Goal: Task Accomplishment & Management: Manage account settings

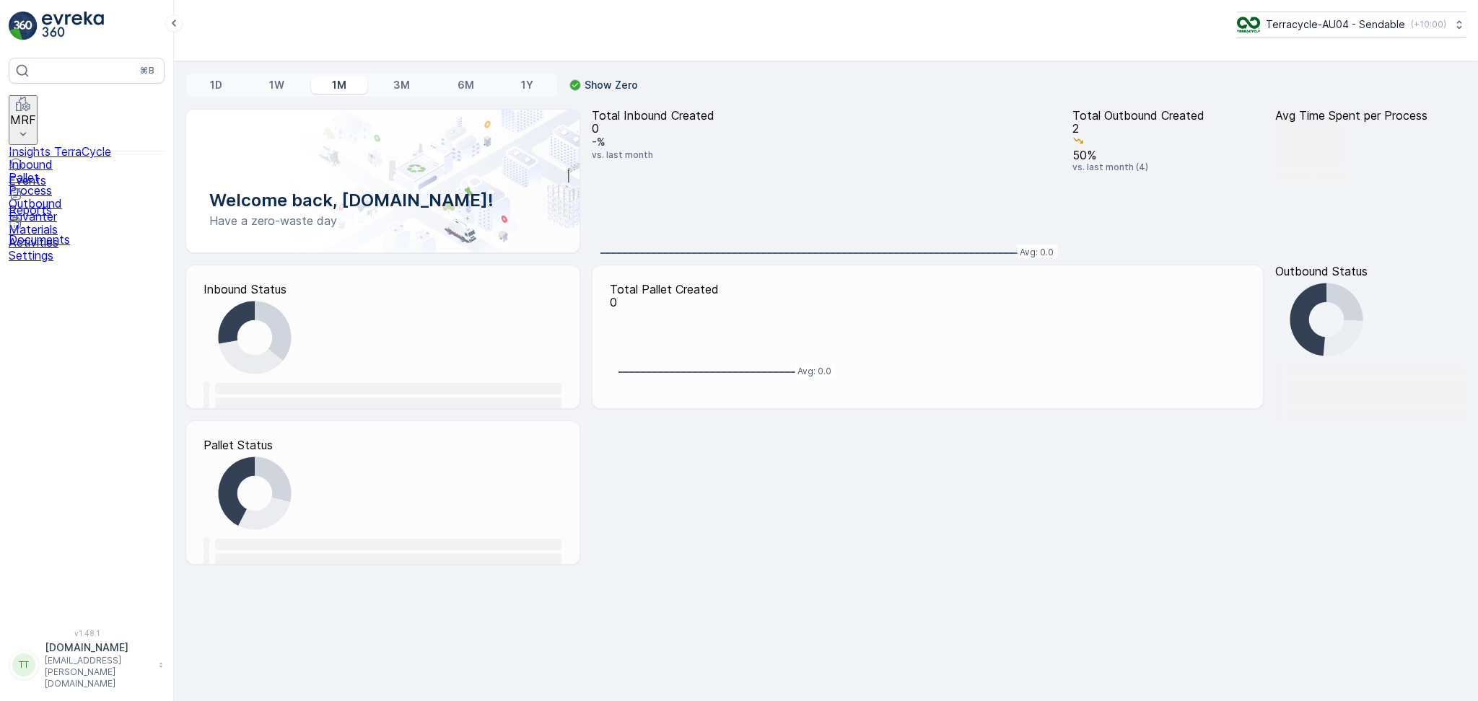
click at [38, 99] on button "MRF" at bounding box center [23, 120] width 29 height 50
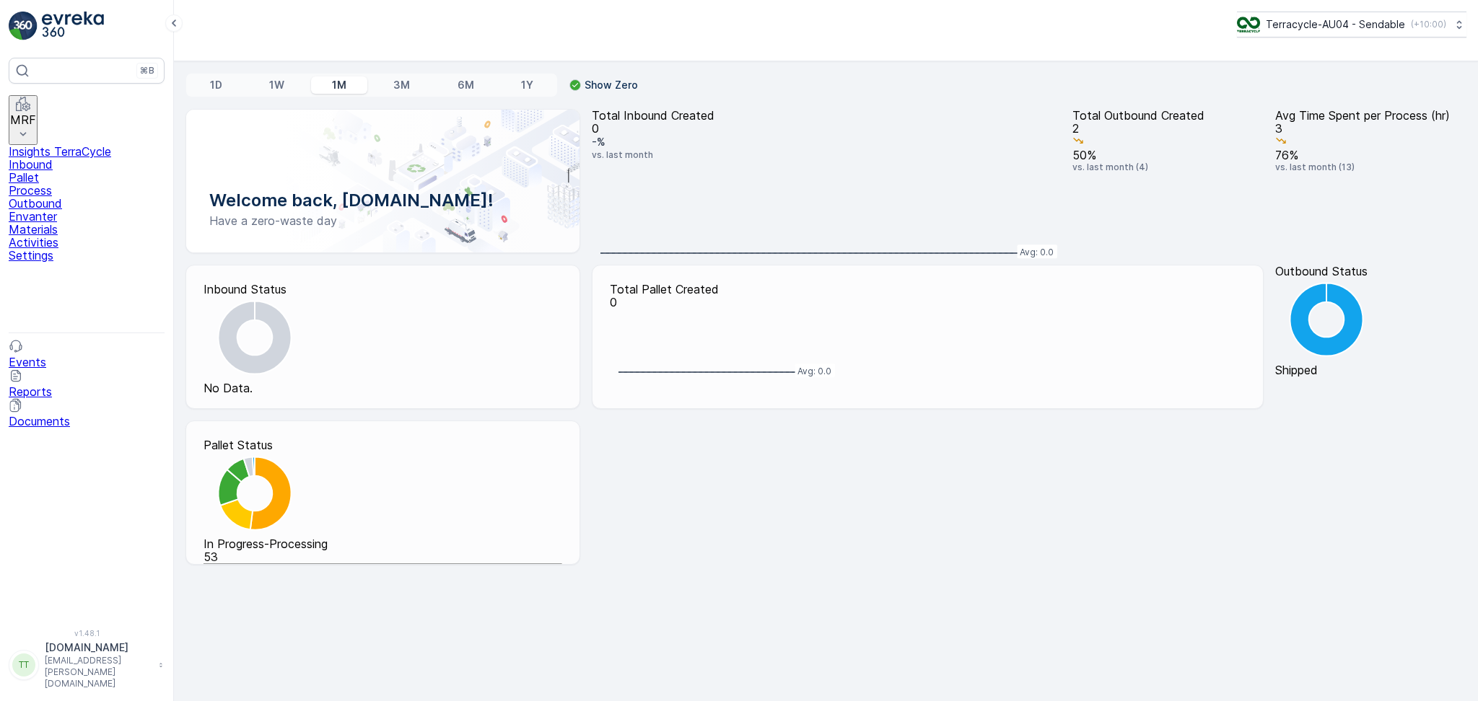
click at [62, 210] on p "Outbound" at bounding box center [87, 203] width 156 height 13
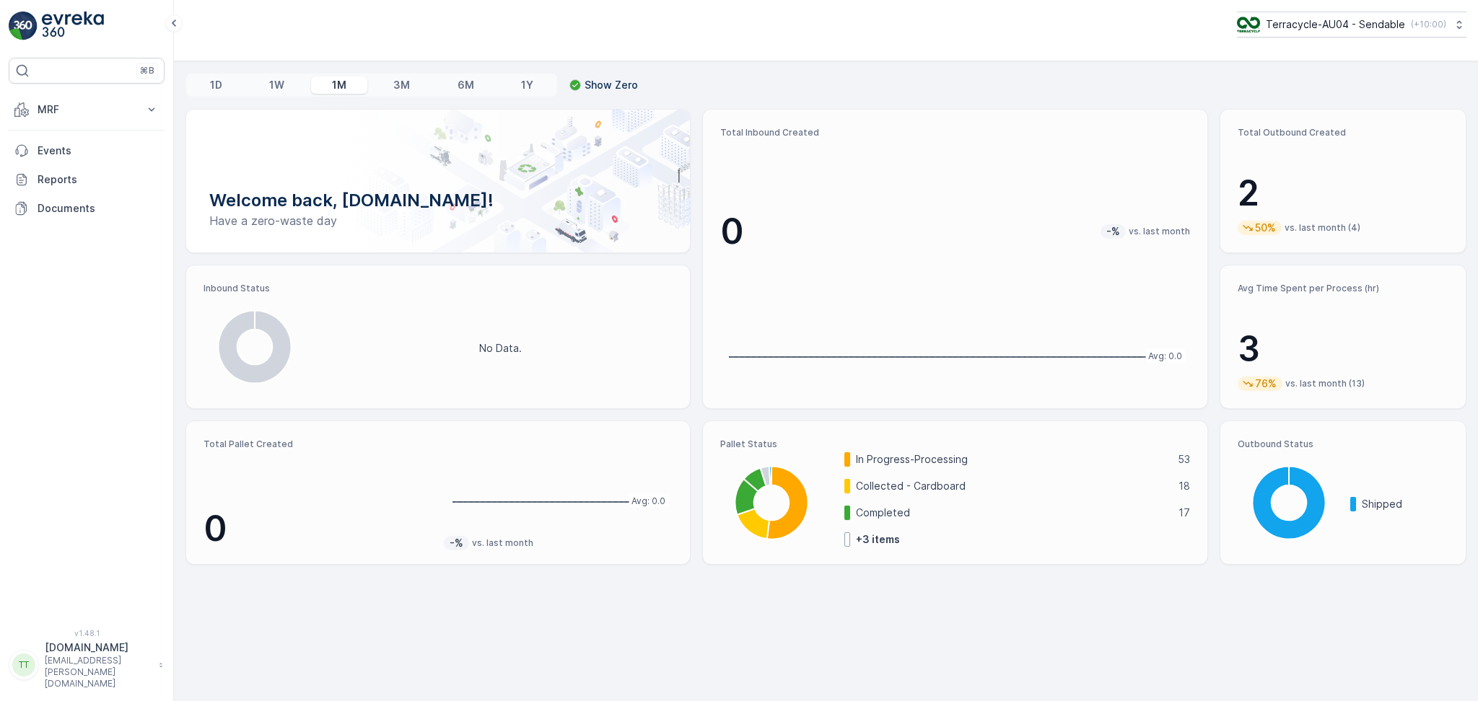
click at [927, 60] on div "Terracycle-AU04 - Sendable ( +10:00 )" at bounding box center [826, 30] width 1304 height 61
click at [82, 117] on button "MRF" at bounding box center [87, 109] width 156 height 29
click at [75, 214] on p "Outbound" at bounding box center [61, 215] width 49 height 14
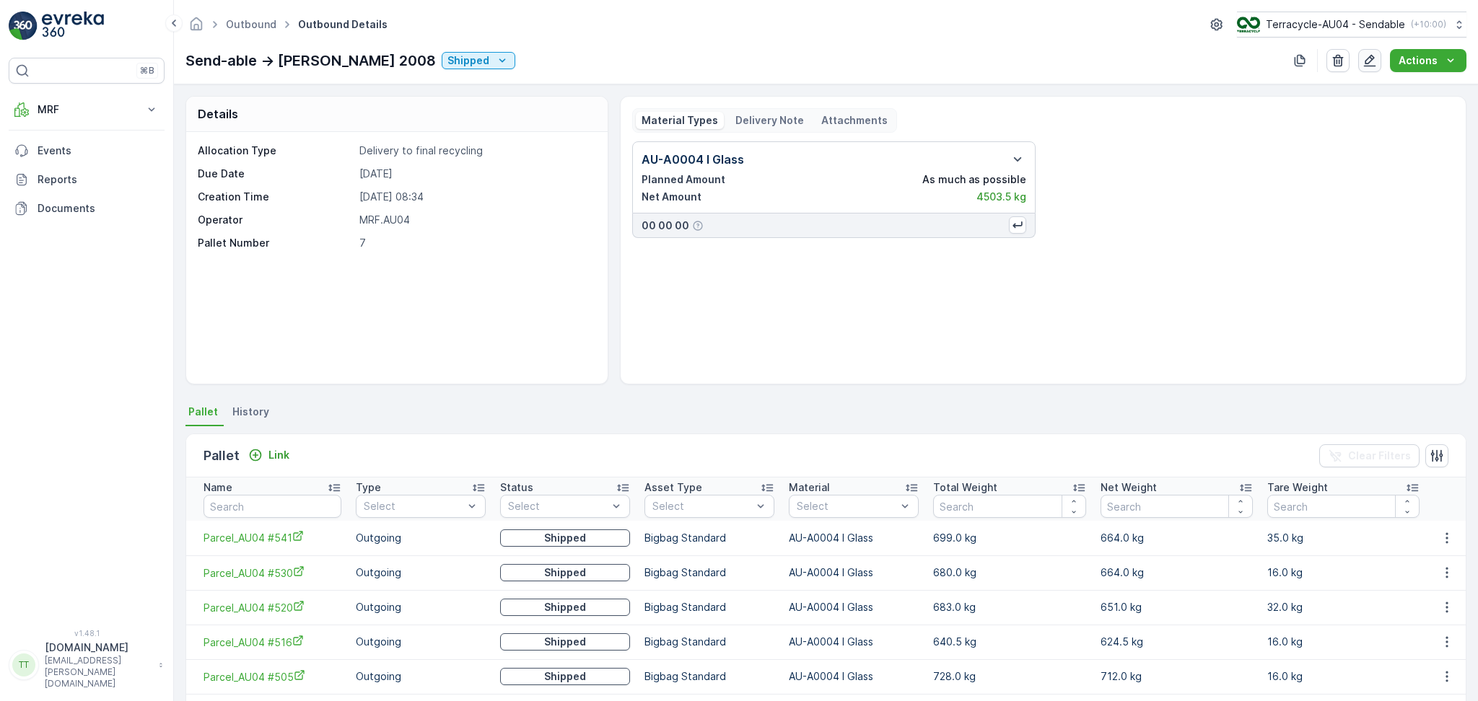
click at [1372, 69] on button "button" at bounding box center [1369, 60] width 23 height 23
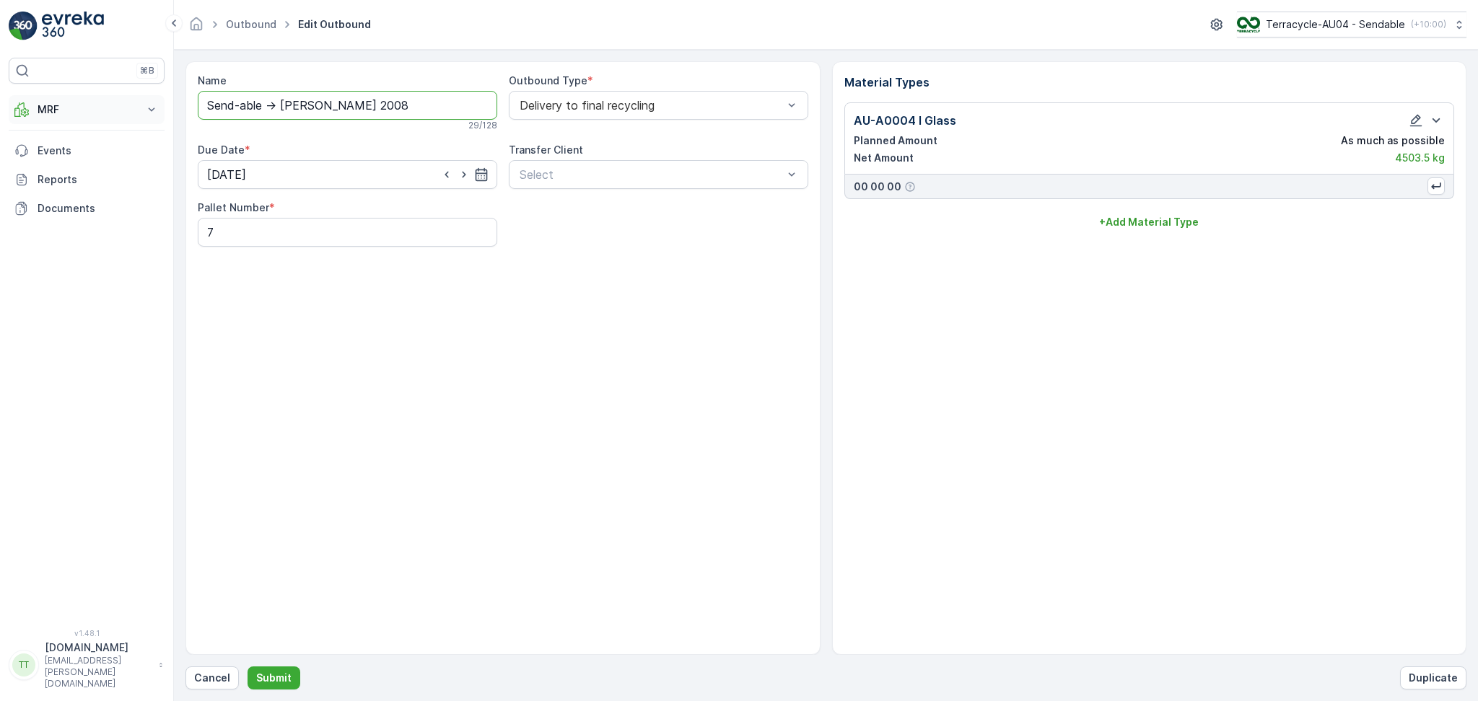
drag, startPoint x: 349, startPoint y: 101, endPoint x: 87, endPoint y: 109, distance: 261.4
click at [89, 109] on div "⌘B MRF Insights TerraCycle Inbound Pallet Process Outbound Envanter Materials A…" at bounding box center [739, 350] width 1478 height 701
type input "20/08/2025, Alex Fraser, WR0196"
click at [381, 322] on div "Name 20/08/2025, Alex Fraser, WR0196 This name is available 31 / 128 Outbound T…" at bounding box center [502, 358] width 635 height 594
click at [277, 681] on p "Submit" at bounding box center [273, 678] width 35 height 14
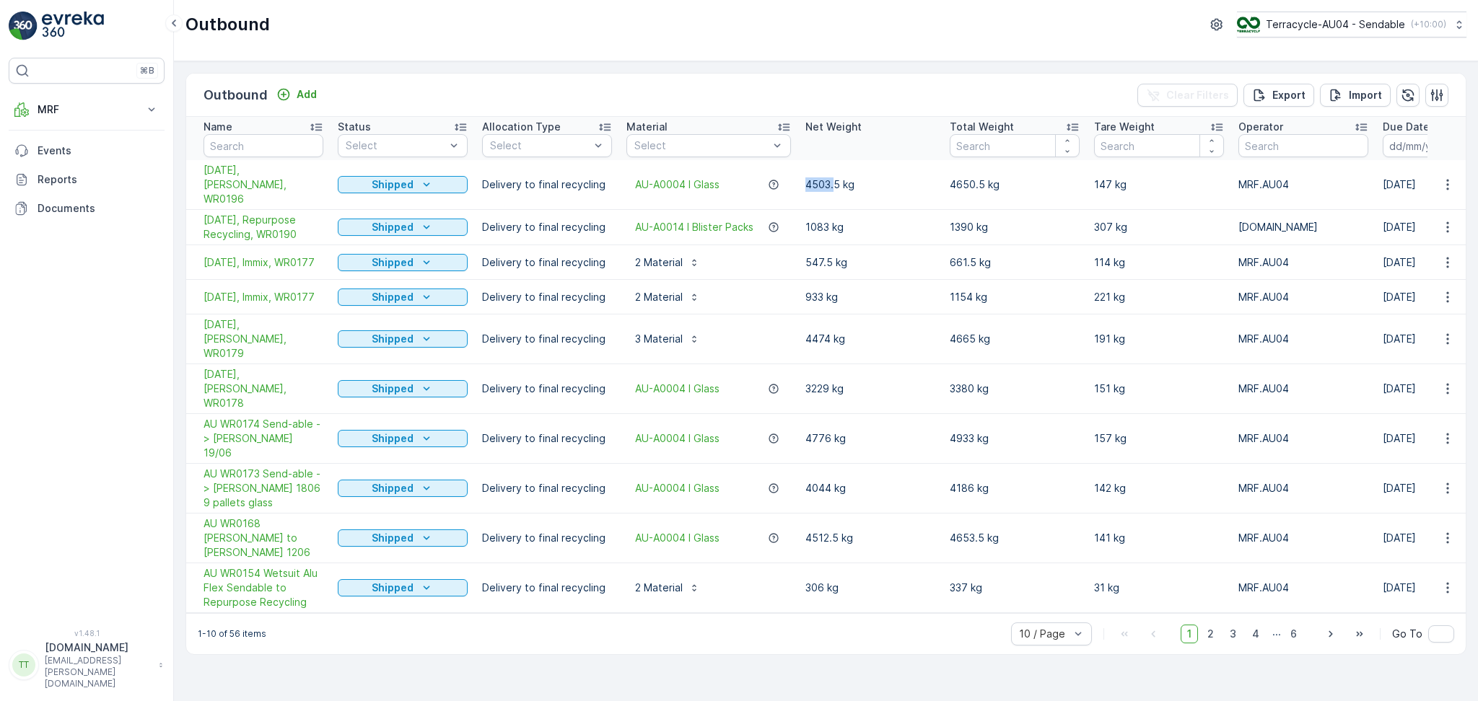
drag, startPoint x: 836, startPoint y: 177, endPoint x: 808, endPoint y: 180, distance: 27.6
click at [808, 180] on p "4503.5 kg" at bounding box center [870, 185] width 130 height 14
drag, startPoint x: 981, startPoint y: 180, endPoint x: 940, endPoint y: 180, distance: 41.9
click at [940, 180] on tr "20/08/2025, Alex Fraser, WR0196 Shipped Delivery to final recycling AU-A0004 I …" at bounding box center [1205, 185] width 2039 height 50
copy tr "4650.5"
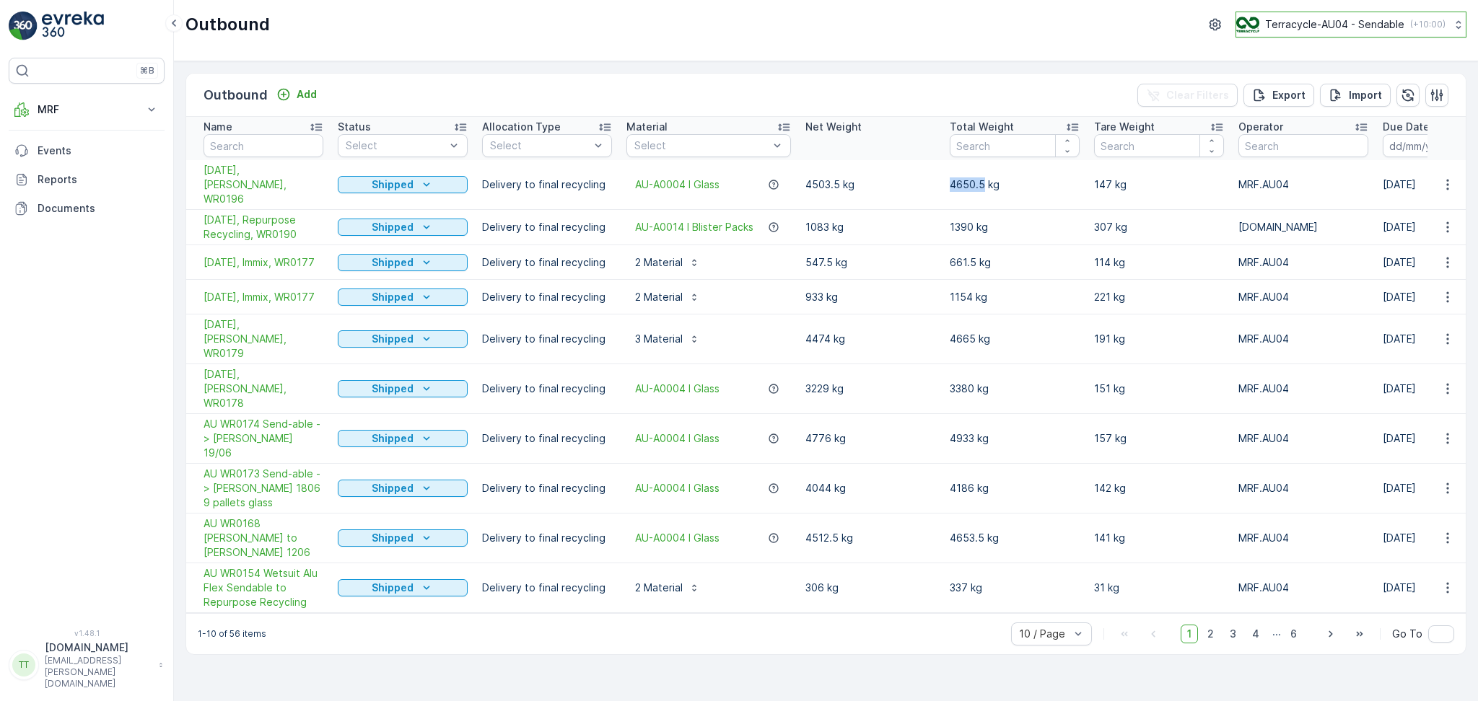
click at [1301, 35] on button "Terracycle-AU04 - Sendable ( +10:00 )" at bounding box center [1350, 25] width 231 height 26
type input "Pro"
click at [1316, 96] on span "Australia/Sydney (+10:00)" at bounding box center [1355, 102] width 218 height 12
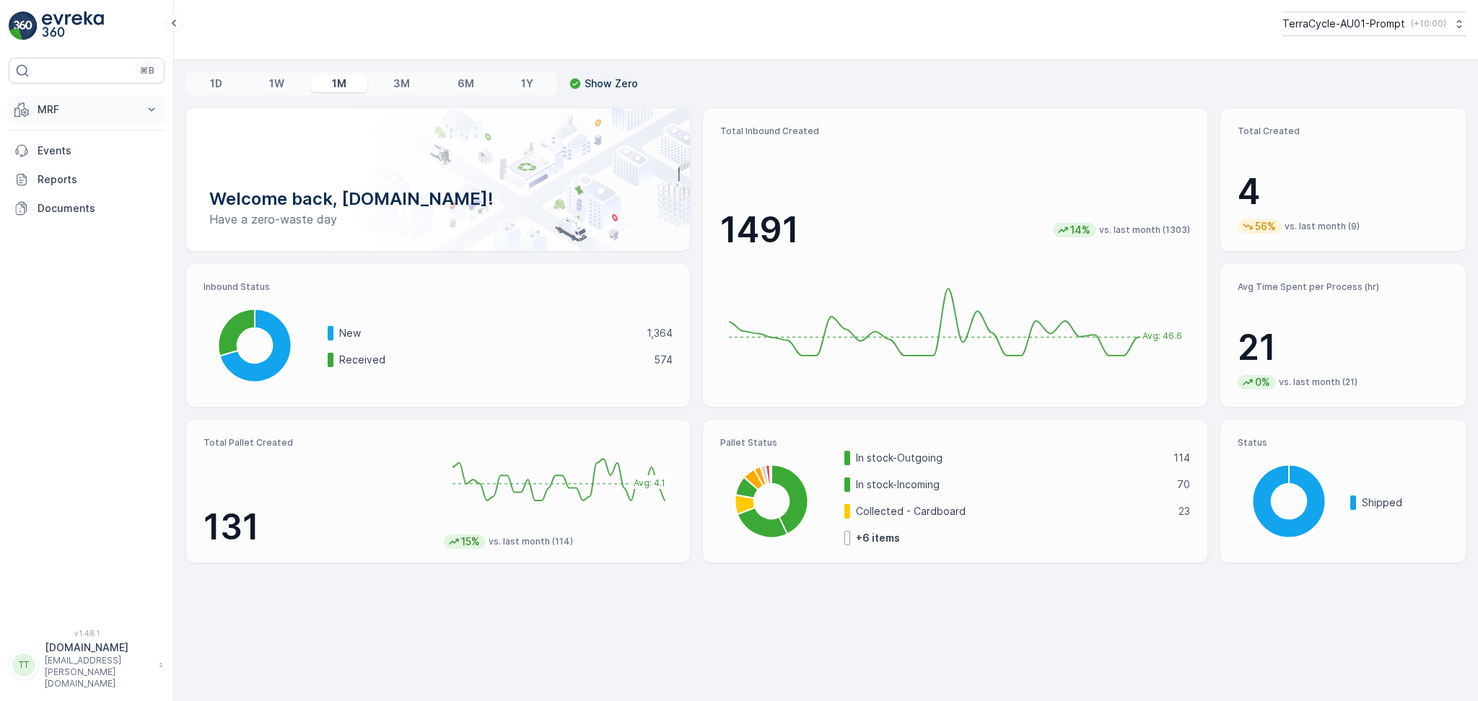
click at [69, 99] on button "MRF" at bounding box center [87, 109] width 156 height 29
click at [60, 219] on p "Outbound" at bounding box center [61, 215] width 49 height 14
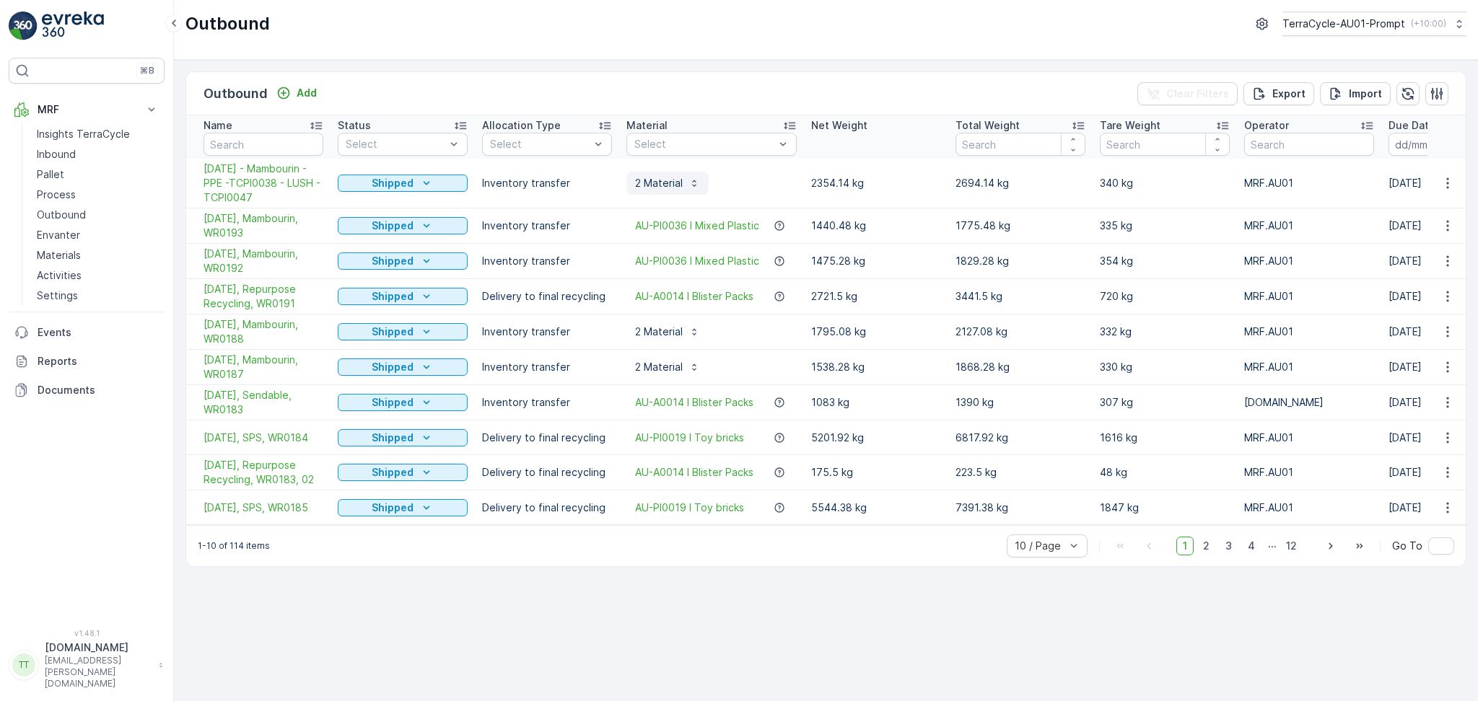
click at [663, 188] on p "2 Material" at bounding box center [659, 183] width 48 height 14
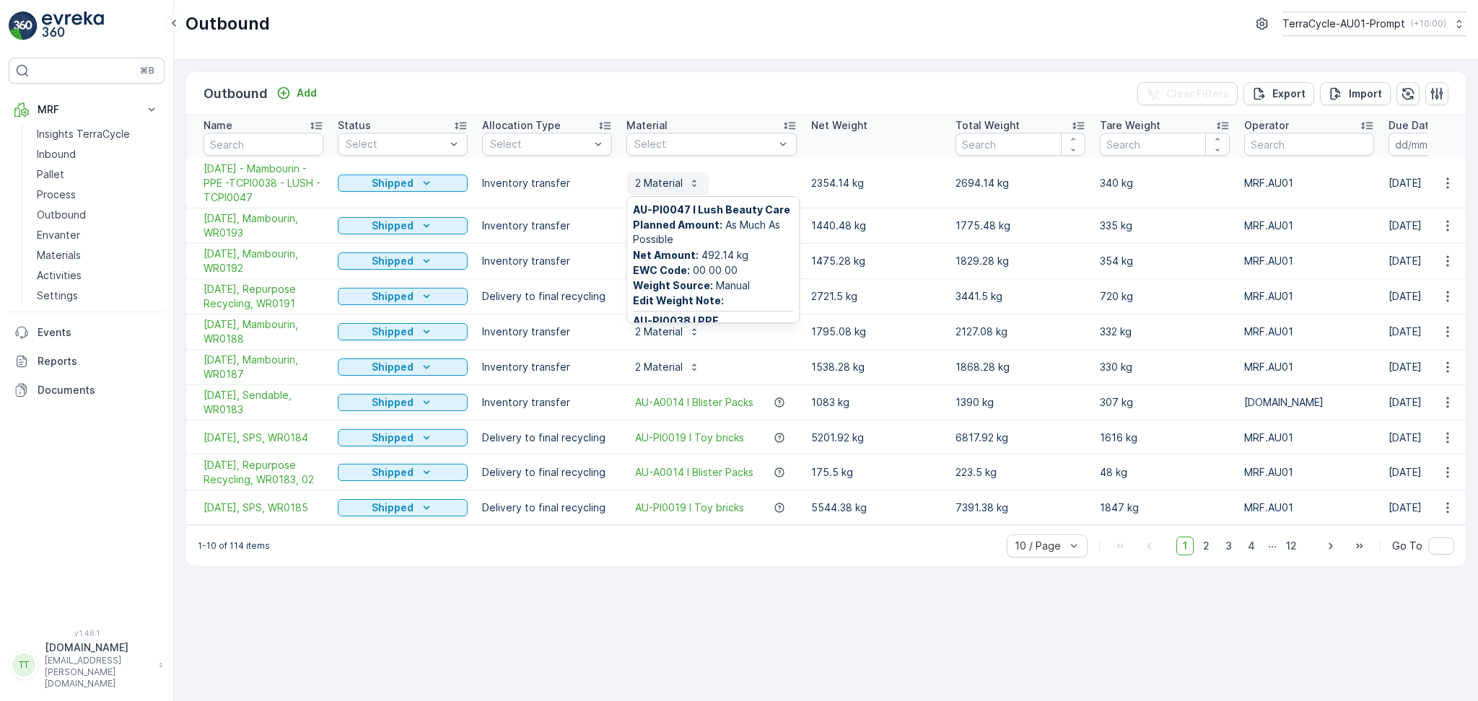
click at [664, 188] on p "2 Material" at bounding box center [659, 183] width 48 height 14
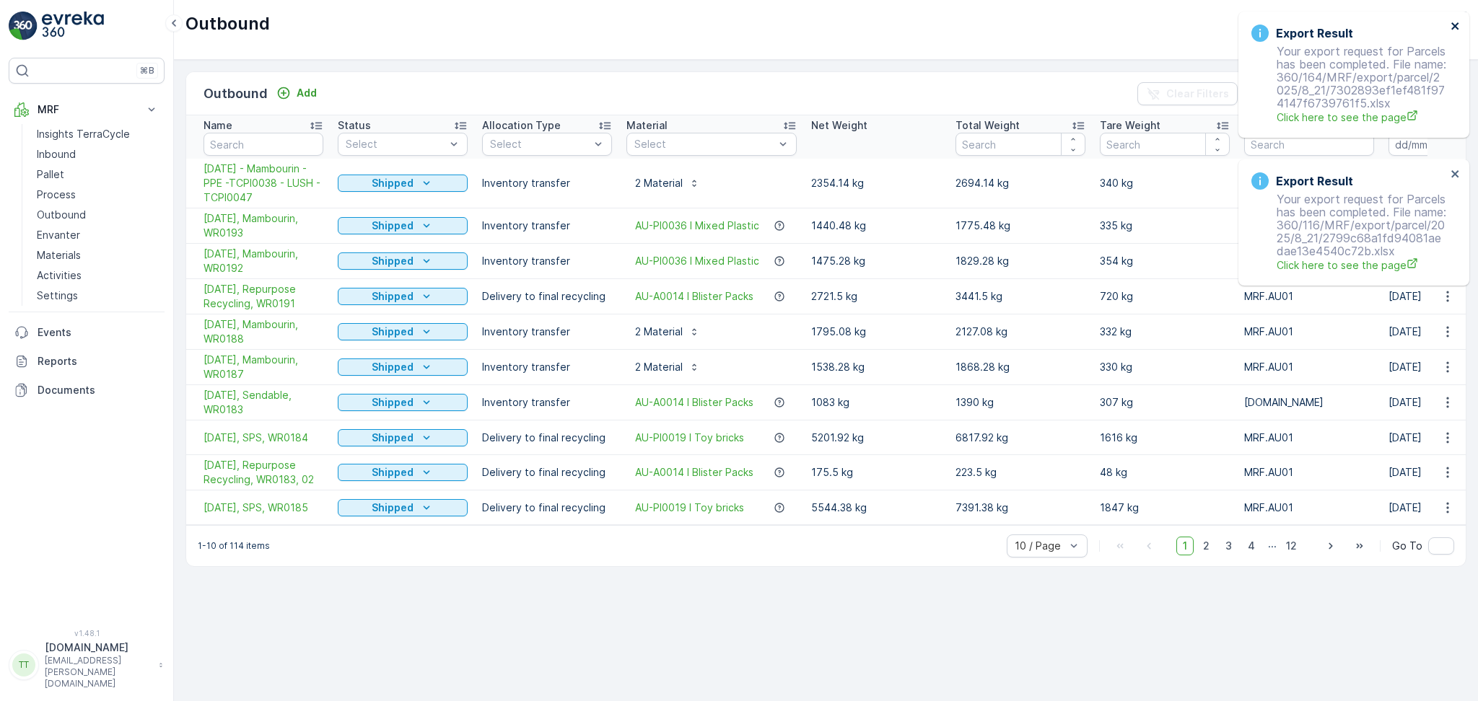
click at [1453, 32] on button "close" at bounding box center [1456, 27] width 10 height 14
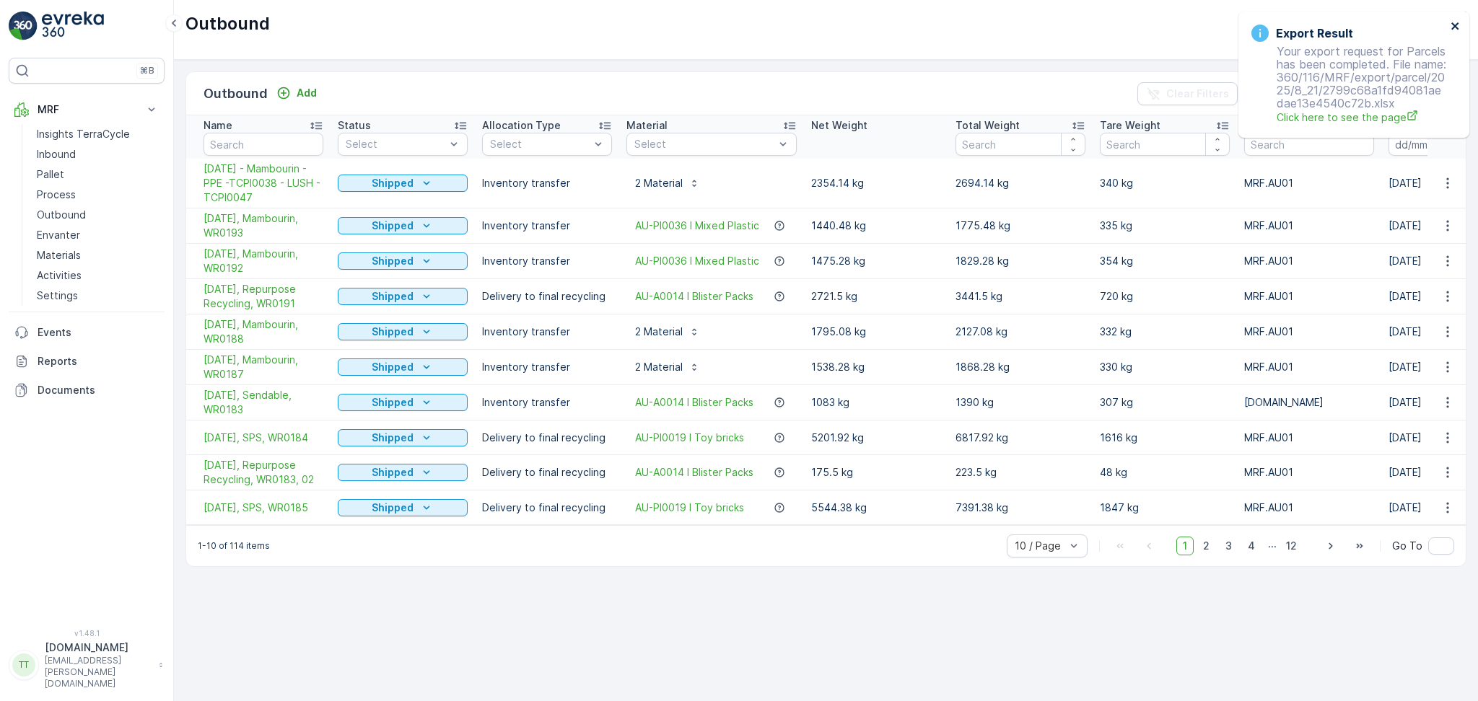
click at [1456, 27] on icon "close" at bounding box center [1454, 25] width 7 height 7
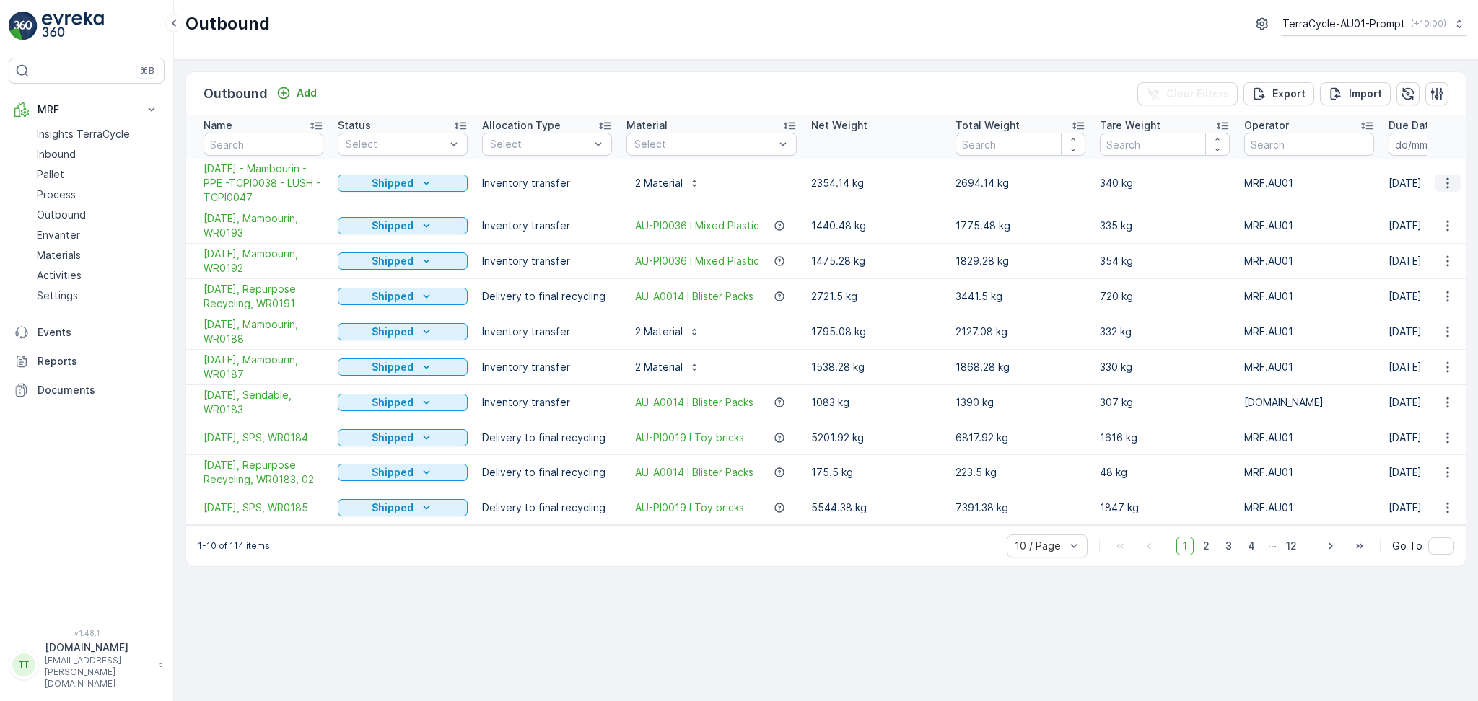
click at [1440, 185] on icon "button" at bounding box center [1447, 183] width 14 height 14
click at [1403, 228] on span "Edit Outbound" at bounding box center [1405, 224] width 71 height 14
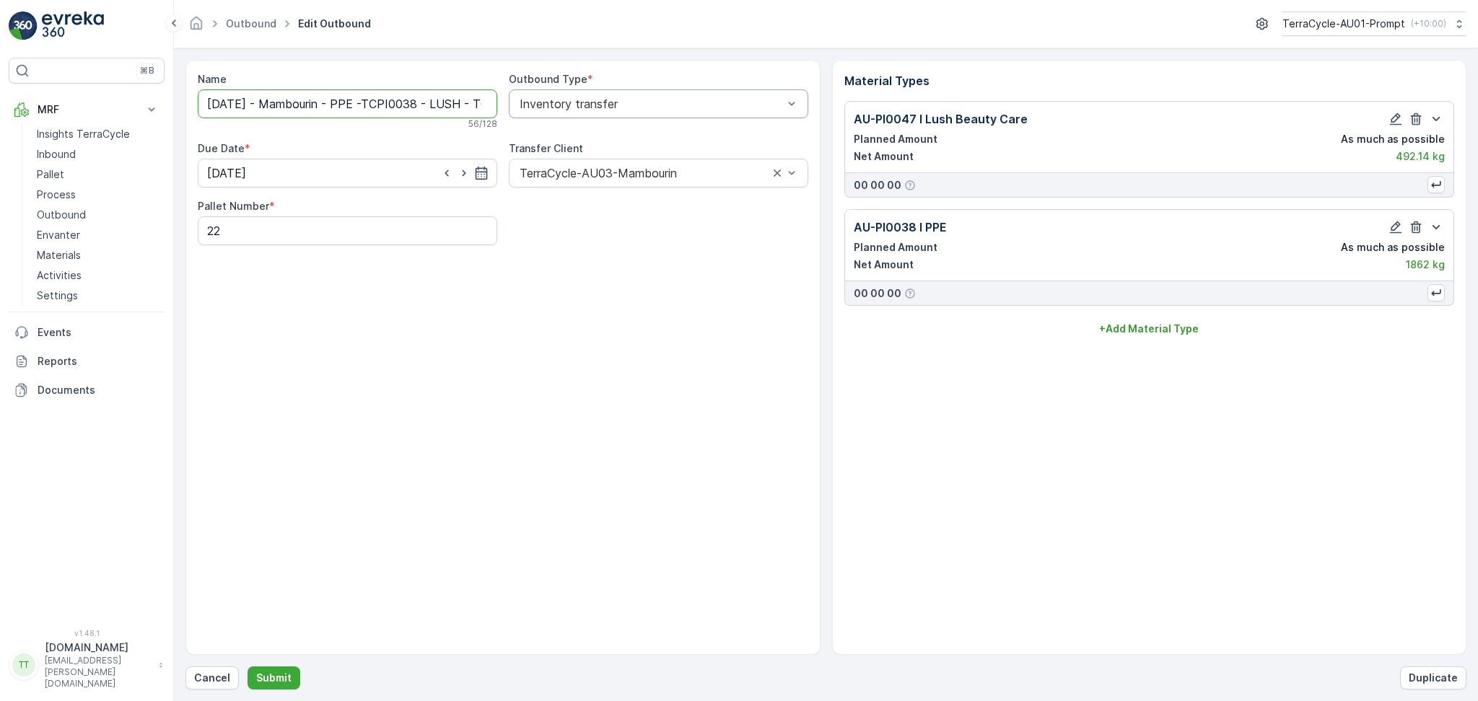
scroll to position [0, 66]
drag, startPoint x: 210, startPoint y: 105, endPoint x: 520, endPoint y: 98, distance: 310.4
click at [520, 98] on div "Name 21/08/2025 - Mambourin - PPE -TCPI0038 - LUSH - TCPI0047 56 / 128 Outbound…" at bounding box center [503, 158] width 611 height 173
click at [329, 96] on input "21/08/2025 - Mambourin - PPE -TCPI0038 - LUSH - TCPI0047" at bounding box center [347, 103] width 299 height 29
drag, startPoint x: 209, startPoint y: 107, endPoint x: 573, endPoint y: 117, distance: 364.6
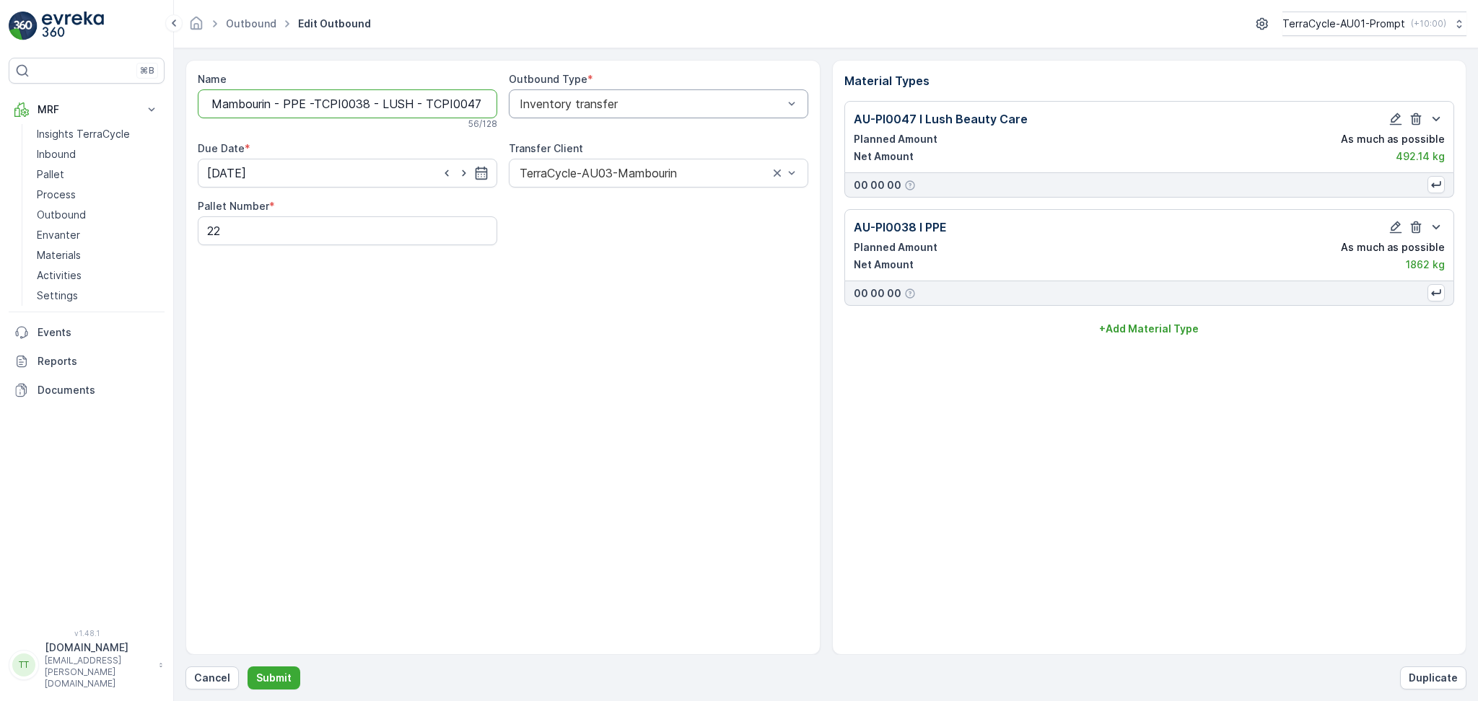
click at [573, 117] on div "Name 21/08/2025 - Mambourin - PPE -TCPI0038 - LUSH - TCPI0047 56 / 128 Outbound…" at bounding box center [503, 158] width 611 height 173
click at [302, 99] on input "21/08/2025 - Mambourin - PPE -TCPI0038 - LUSH - TCPI0047" at bounding box center [347, 103] width 299 height 29
drag, startPoint x: 293, startPoint y: 101, endPoint x: 488, endPoint y: 103, distance: 194.9
click at [488, 103] on input "21/08/2025 - Mambourin - PPE -TCPI0038 - LUSH - TCPI0047" at bounding box center [347, 103] width 299 height 29
paste input "WR019"
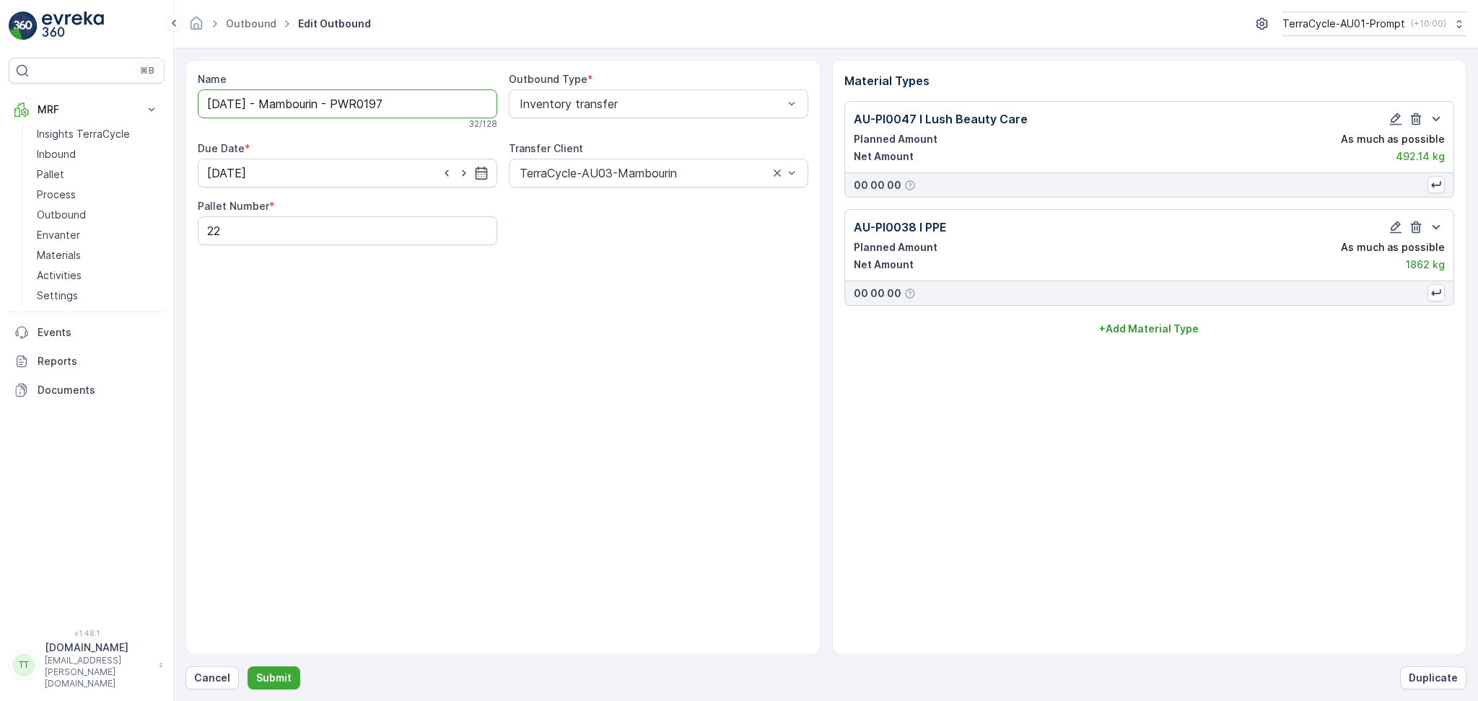
scroll to position [0, 0]
click at [364, 100] on input "21/08/2025 - Mambourin - PWR0197" at bounding box center [347, 103] width 299 height 29
type input "21/08/2025, Mambourin, WR0197"
click at [276, 675] on p "Submit" at bounding box center [273, 678] width 35 height 14
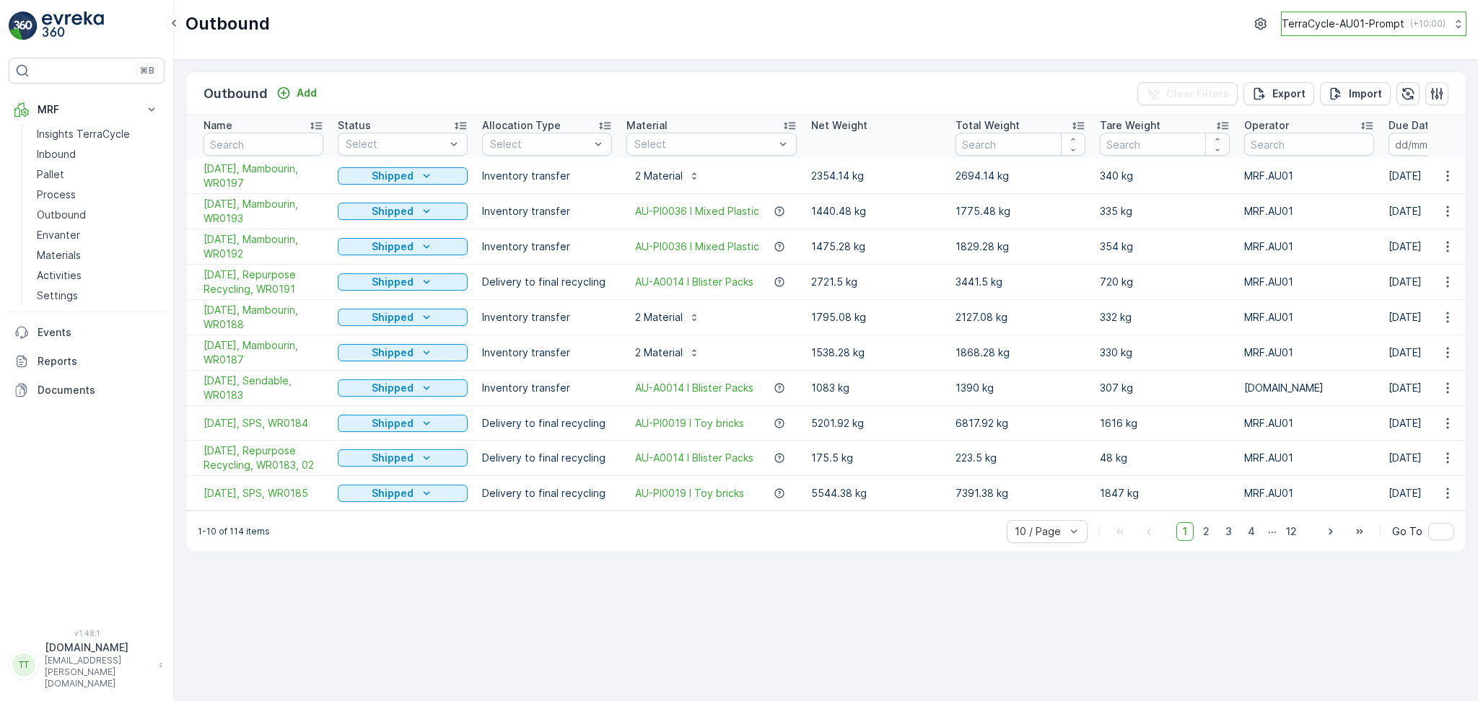
click at [1438, 23] on p "( +10:00 )" at bounding box center [1427, 24] width 35 height 12
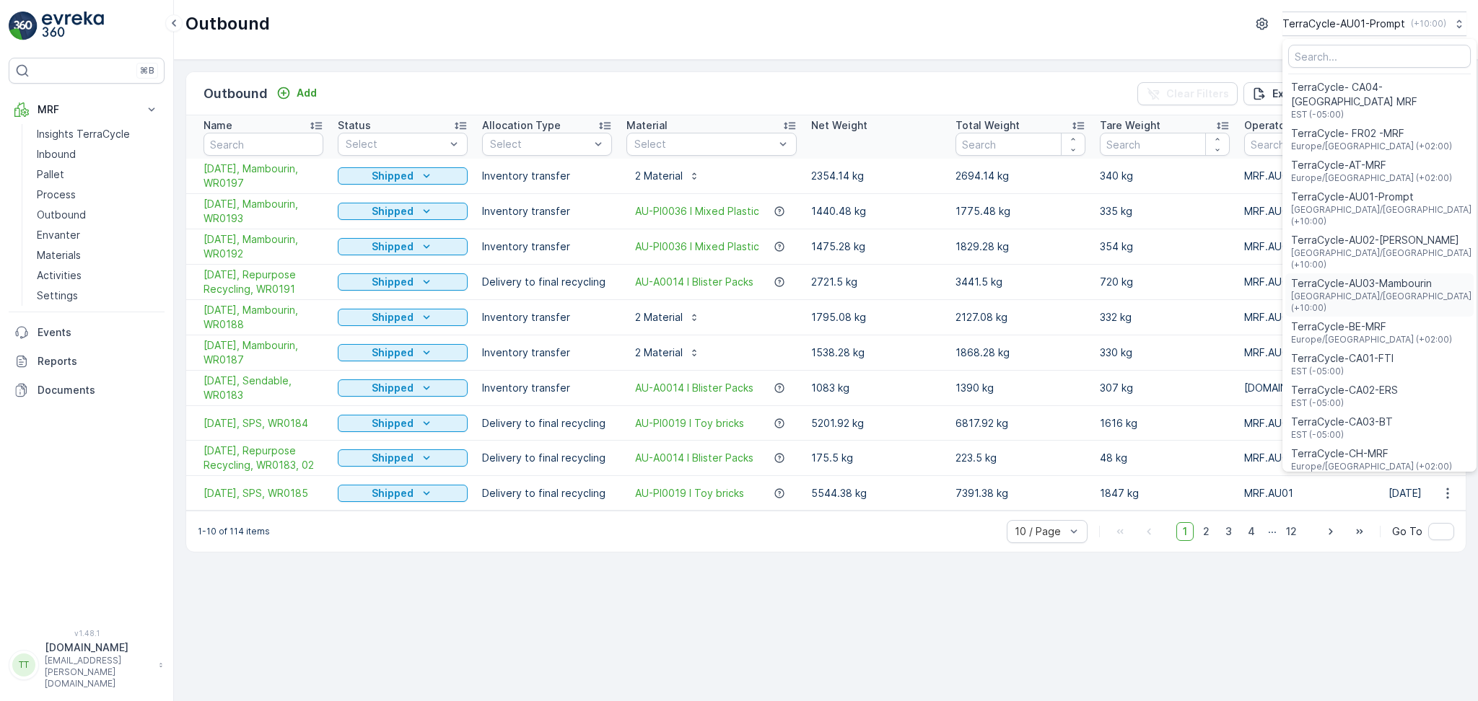
click at [1401, 276] on span "TerraCycle-AU03-Mambourin" at bounding box center [1381, 283] width 180 height 14
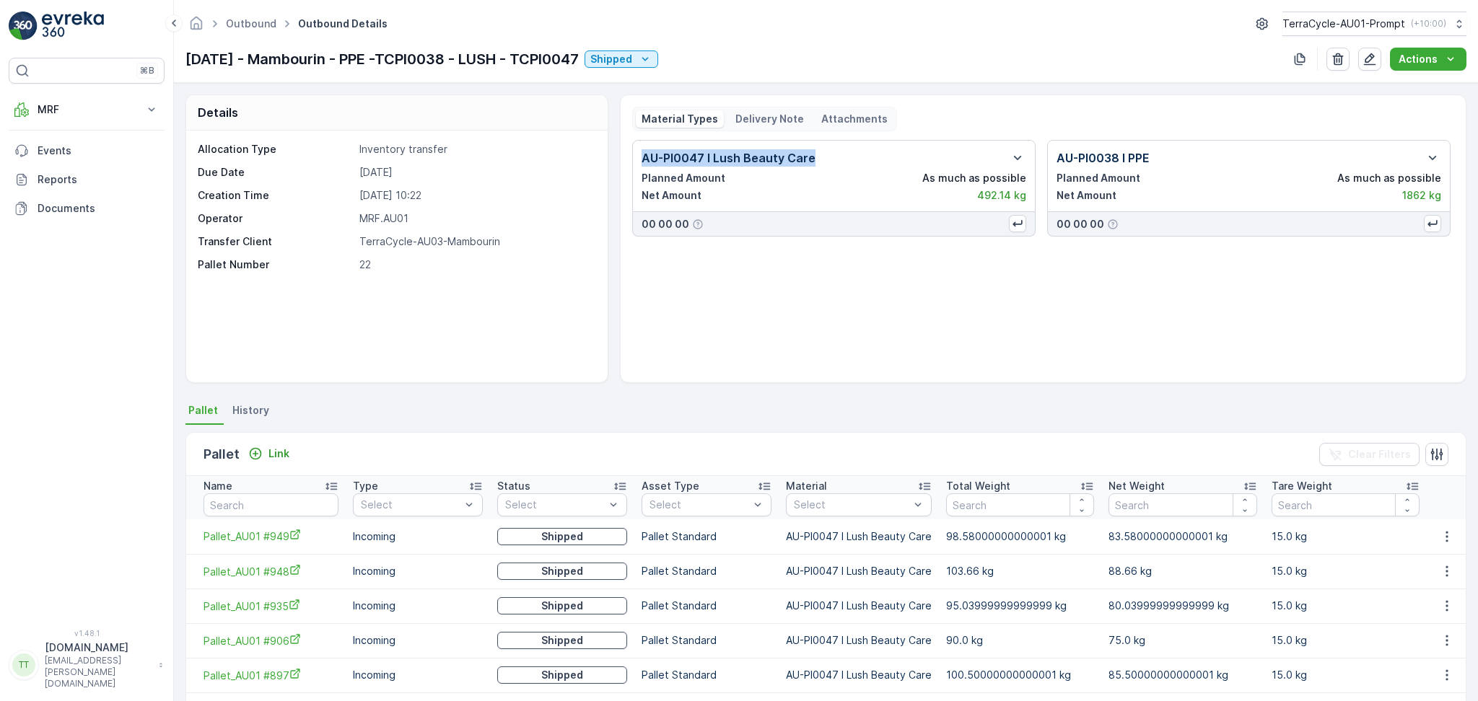
drag, startPoint x: 811, startPoint y: 157, endPoint x: 636, endPoint y: 162, distance: 175.4
click at [636, 162] on div "AU-PI0047 I Lush Beauty Care Planned Amount As much as possible Net Amount 492.…" at bounding box center [833, 176] width 403 height 72
copy p "AU-PI0047 I Lush Beauty Care"
click at [1145, 157] on p "AU-PI0038 I PPE" at bounding box center [1103, 157] width 93 height 17
drag, startPoint x: 1147, startPoint y: 159, endPoint x: 1056, endPoint y: 162, distance: 91.0
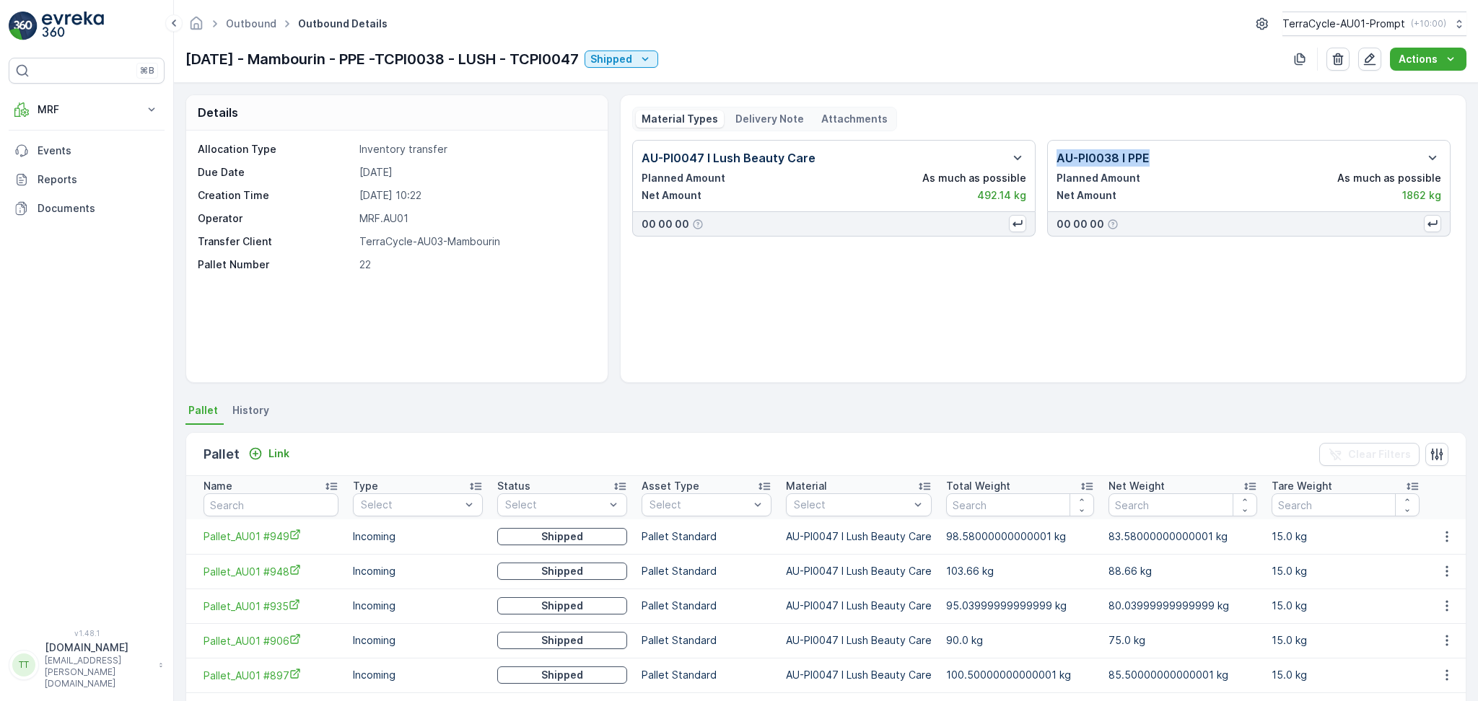
click at [1057, 162] on p "AU-PI0038 I PPE" at bounding box center [1103, 157] width 93 height 17
copy p "AU-PI0038 I PPE"
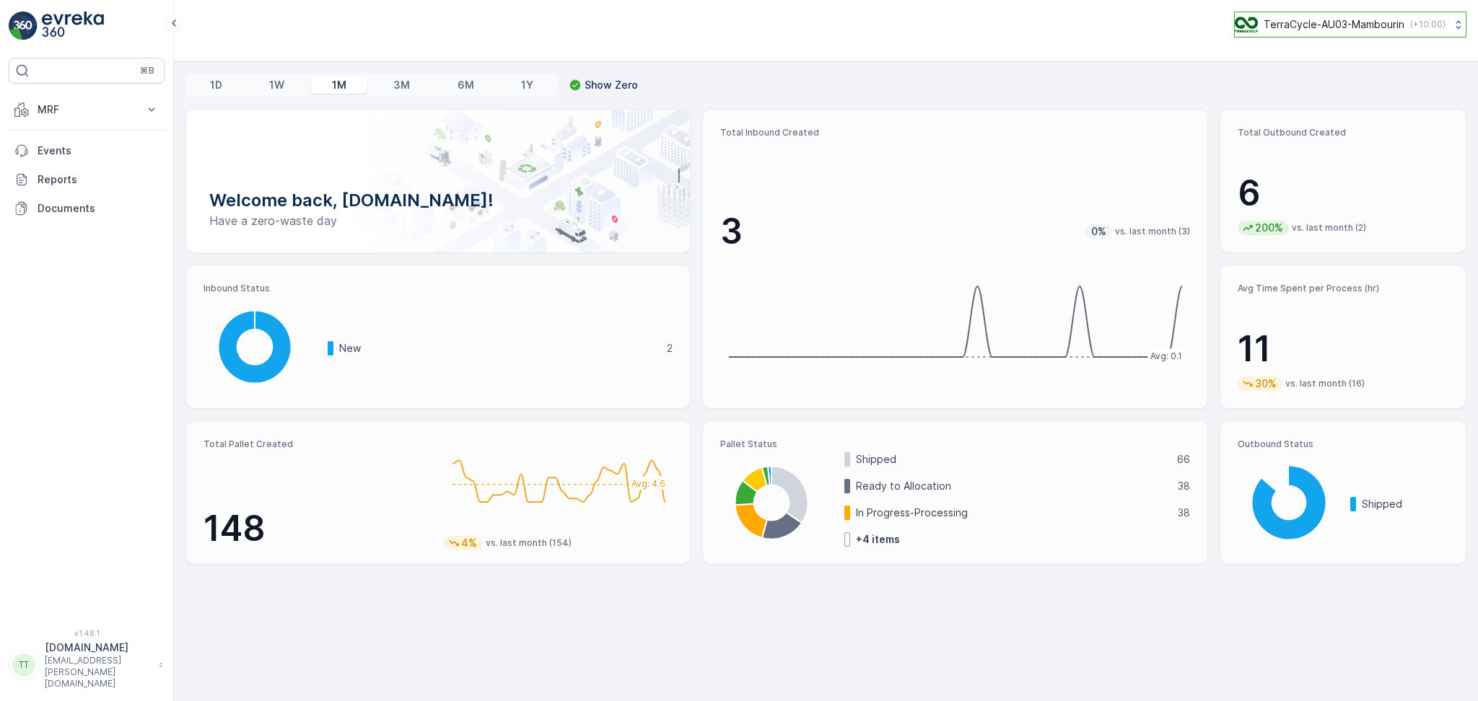
click at [1355, 28] on p "TerraCycle-AU03-Mambourin" at bounding box center [1334, 24] width 141 height 14
click at [1378, 22] on p "TerraCycle-AU03-Mambourin" at bounding box center [1334, 24] width 141 height 14
click at [114, 107] on p "MRF" at bounding box center [87, 109] width 98 height 14
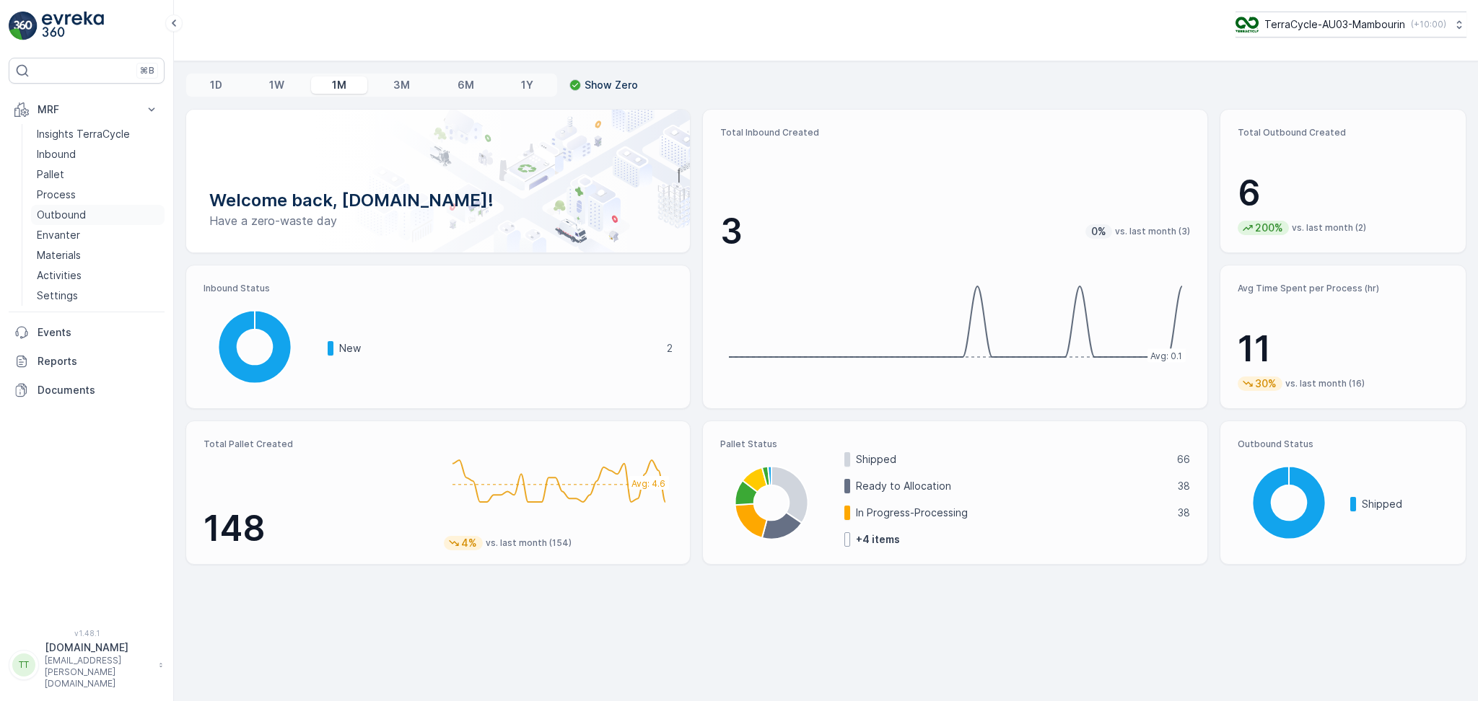
click at [71, 214] on p "Outbound" at bounding box center [61, 215] width 49 height 14
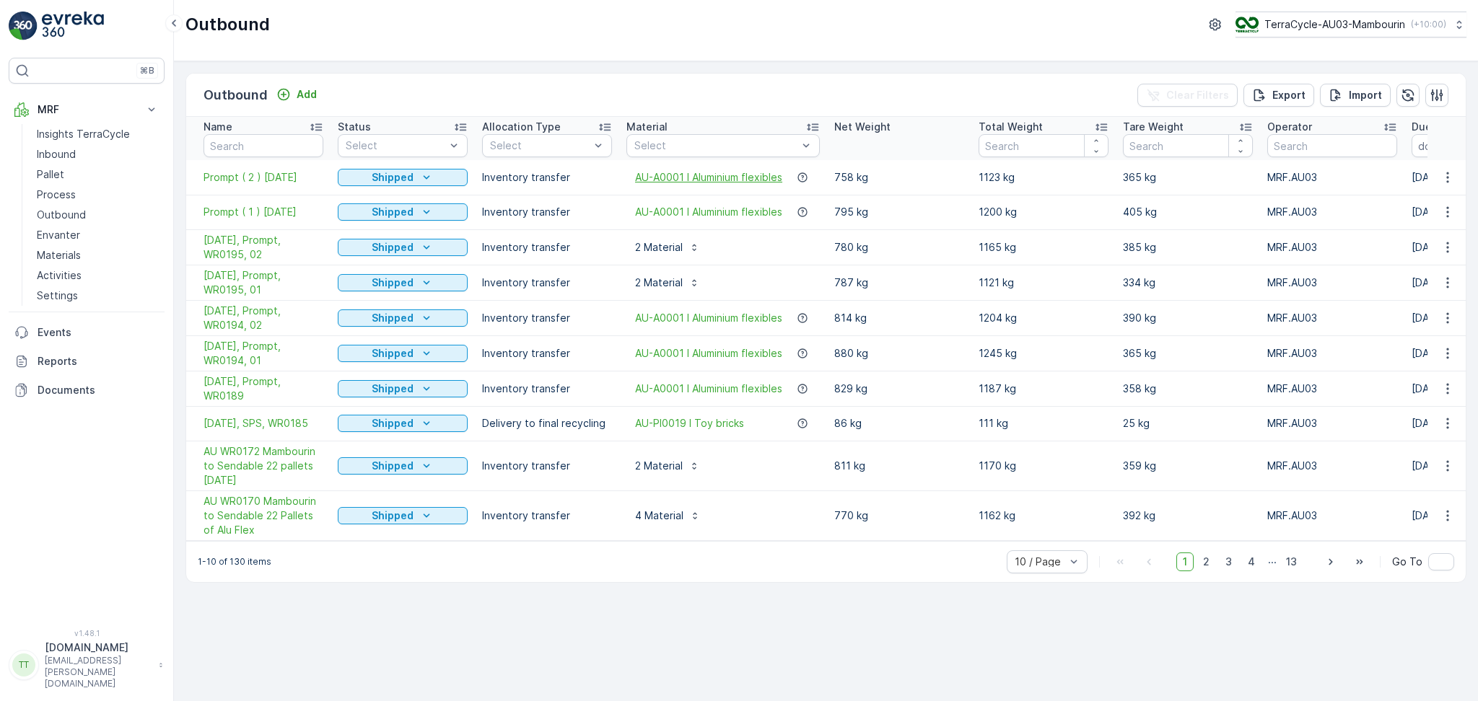
click at [742, 180] on span "AU-A0001 I Aluminium flexibles" at bounding box center [708, 177] width 147 height 14
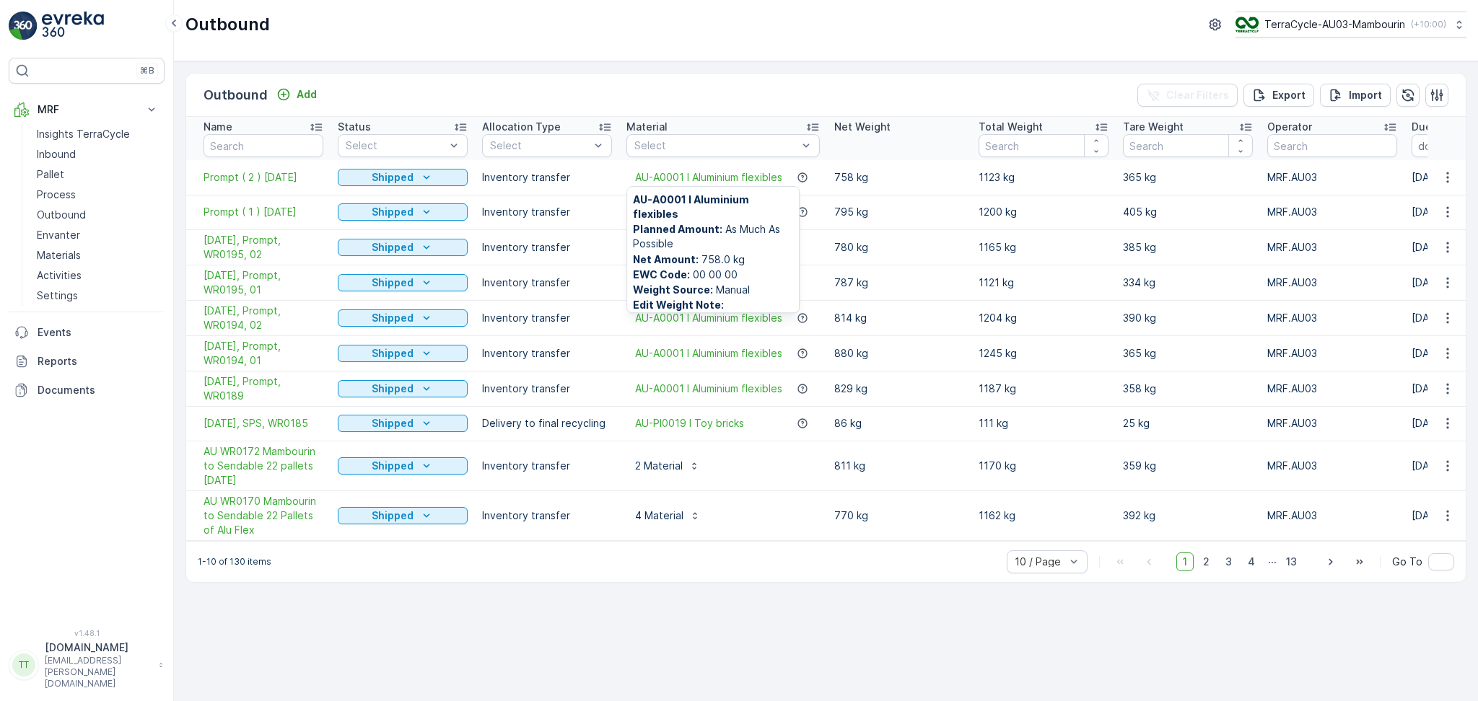
click at [793, 180] on div "AU-A0001 I Aluminium flexibles" at bounding box center [722, 177] width 193 height 14
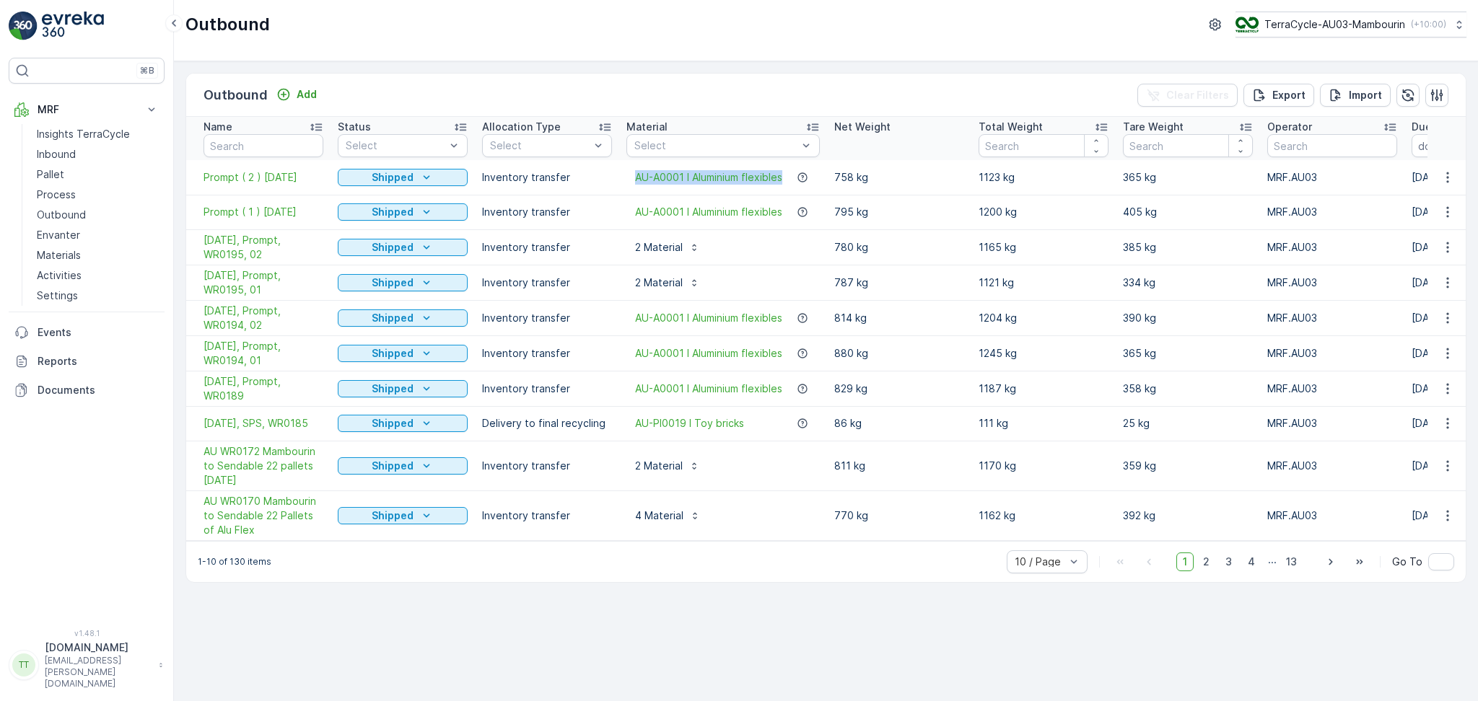
drag, startPoint x: 634, startPoint y: 178, endPoint x: 787, endPoint y: 192, distance: 154.4
click at [787, 192] on td "AU-A0001 I Aluminium flexibles" at bounding box center [723, 177] width 208 height 35
copy span "AU-A0001 I Aluminium flexibles"
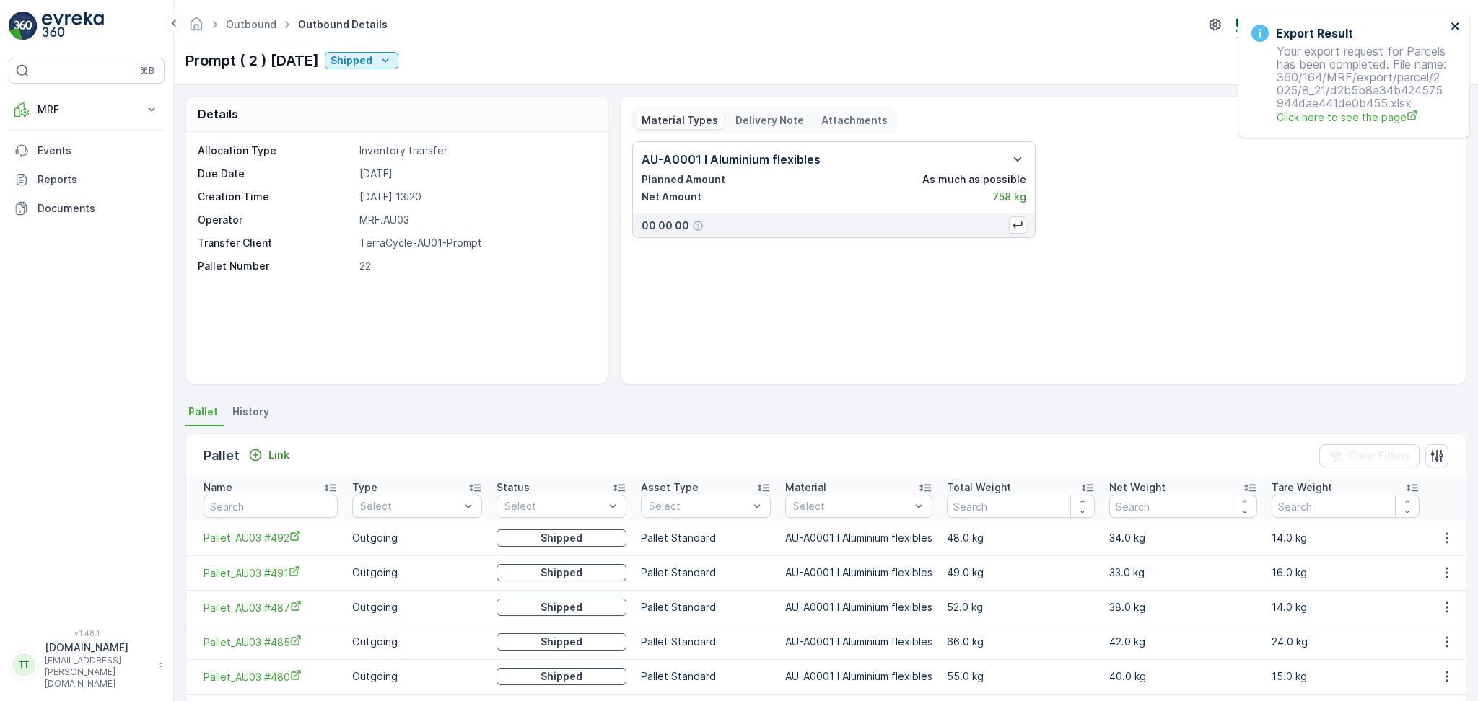
click at [1458, 29] on icon "close" at bounding box center [1456, 26] width 10 height 12
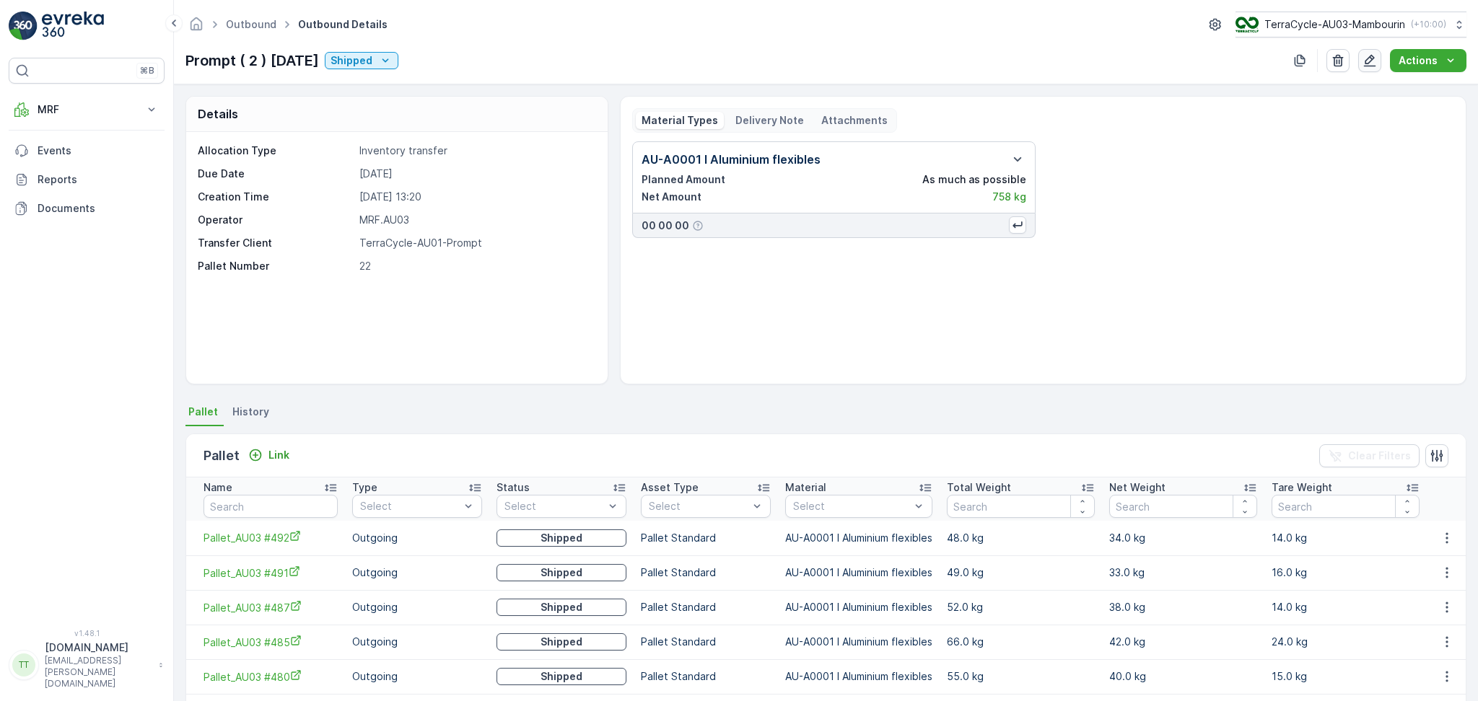
click at [1378, 67] on button "button" at bounding box center [1369, 60] width 23 height 23
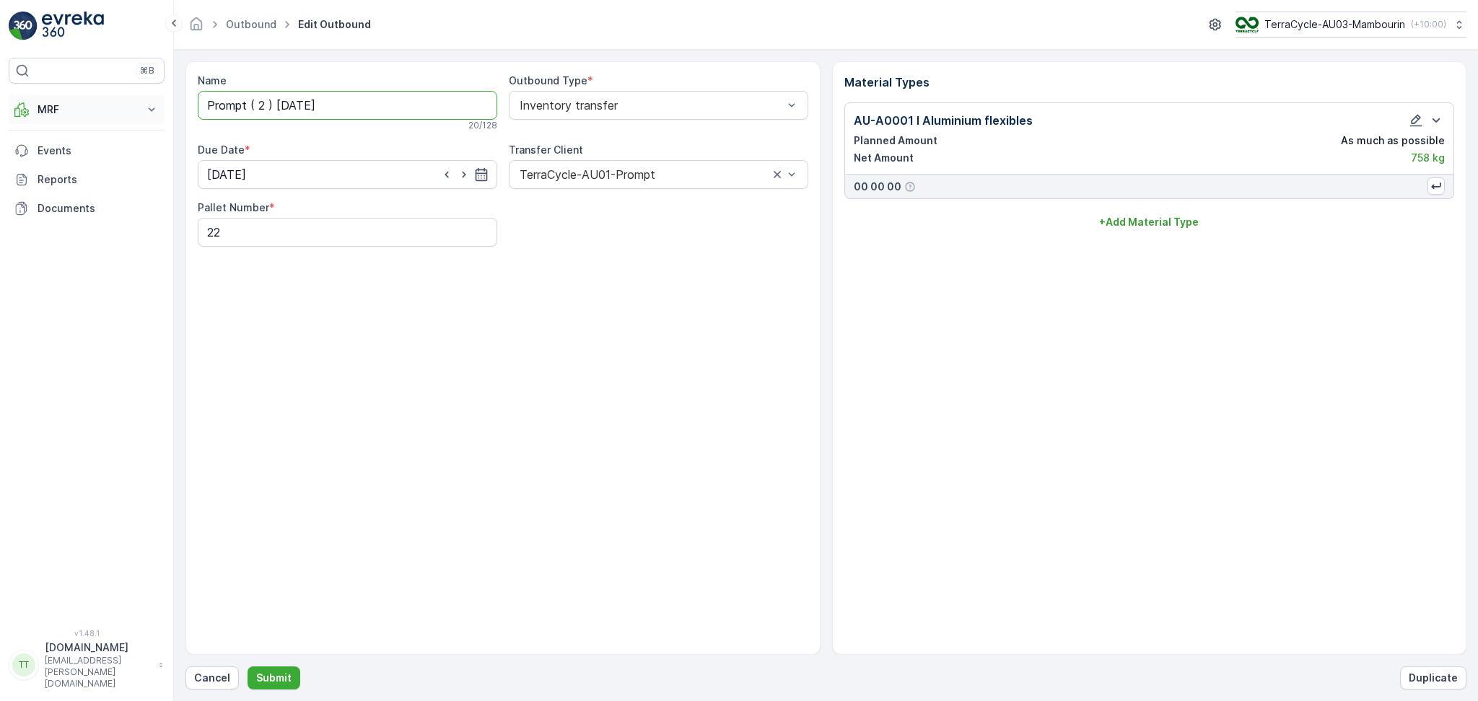
drag, startPoint x: 382, startPoint y: 102, endPoint x: 109, endPoint y: 109, distance: 273.6
click at [112, 108] on div "⌘B MRF Insights TerraCycle Inbound Pallet Process Outbound Envanter Materials A…" at bounding box center [739, 350] width 1478 height 701
paste input "[DATE], Prompt, WR0198, 01"
type input "[DATE], Prompt, WR0198, 02"
click at [282, 675] on p "Submit" at bounding box center [273, 678] width 35 height 14
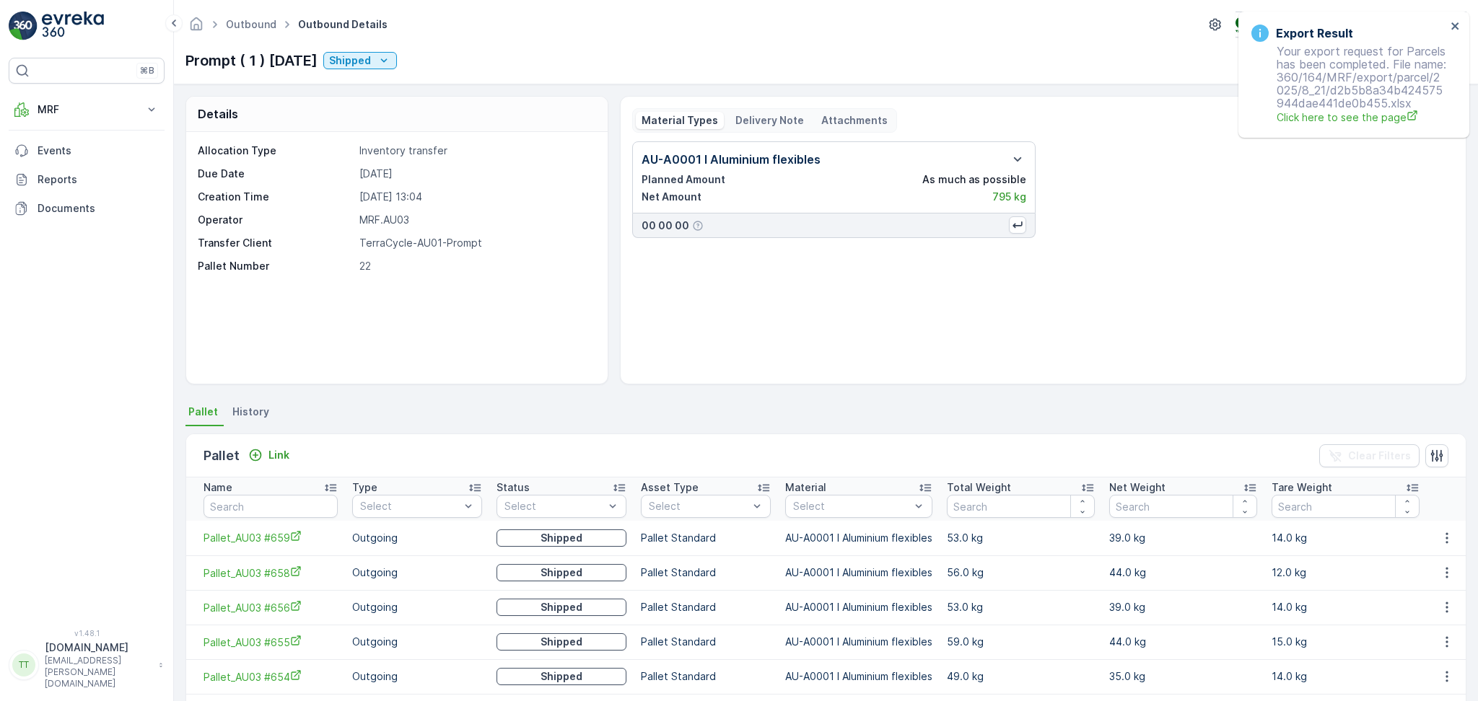
click at [1462, 25] on div "Export Result Your export request for Parcels has been completed. File name: 36…" at bounding box center [1353, 75] width 231 height 126
click at [1458, 25] on icon "close" at bounding box center [1456, 26] width 10 height 12
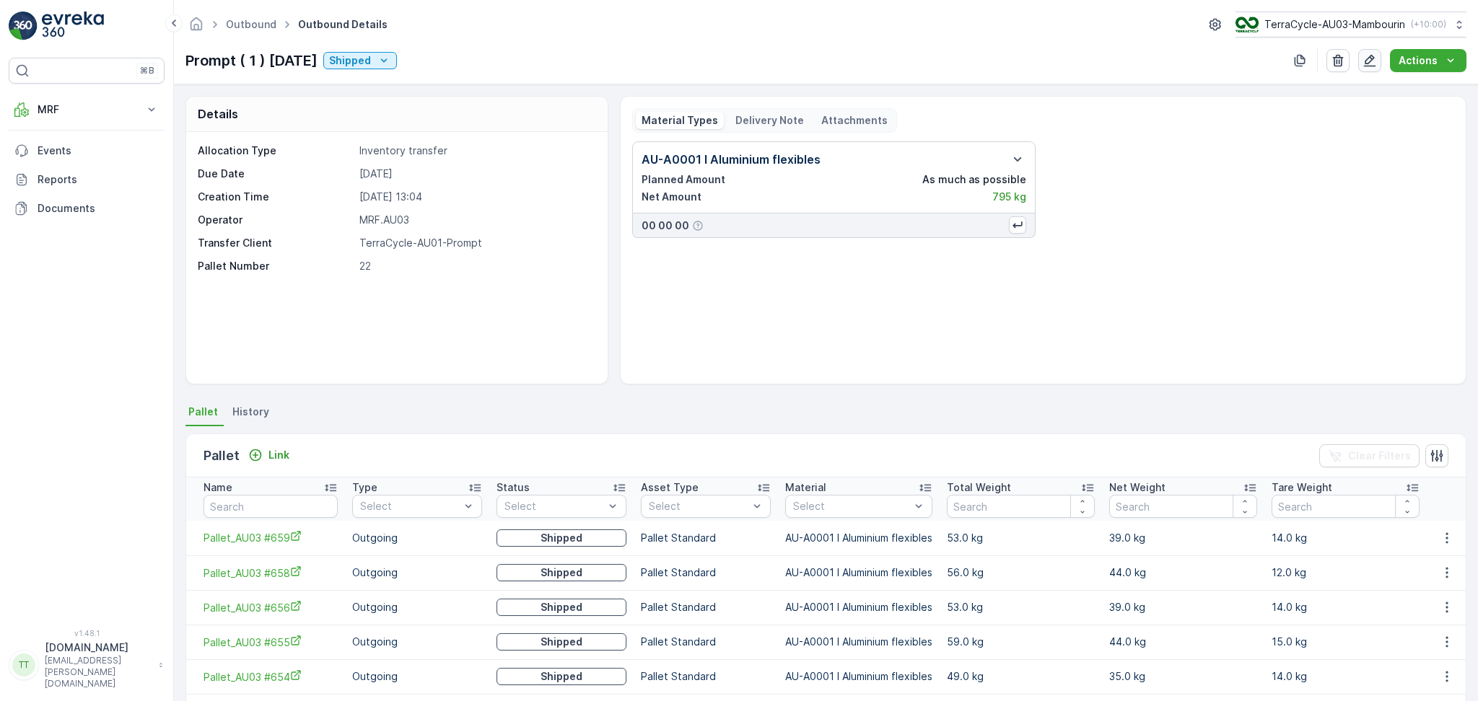
click at [1374, 61] on icon "button" at bounding box center [1370, 60] width 14 height 14
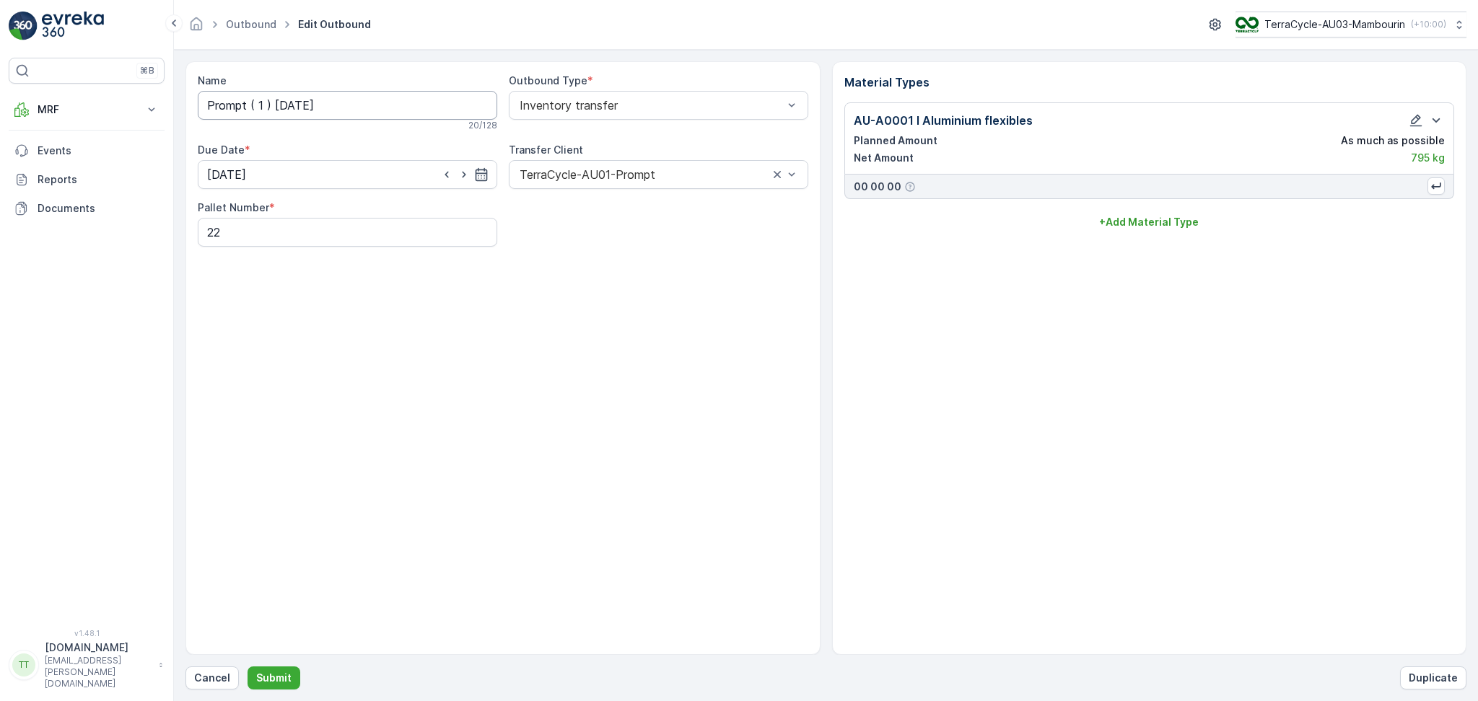
click at [327, 98] on input "Prompt ( 1 ) [DATE]" at bounding box center [347, 105] width 299 height 29
paste input "WR0198"
click at [321, 110] on input "Prompt ( 1 ) [DATE], WR0198" at bounding box center [347, 105] width 299 height 29
click at [290, 106] on input "Prompt ( 1 ) [DATE], Prompt, WR0198" at bounding box center [347, 105] width 299 height 29
click at [446, 107] on input "Prompt ( 1 ) [DATE], Prompt, WR0198" at bounding box center [347, 105] width 299 height 29
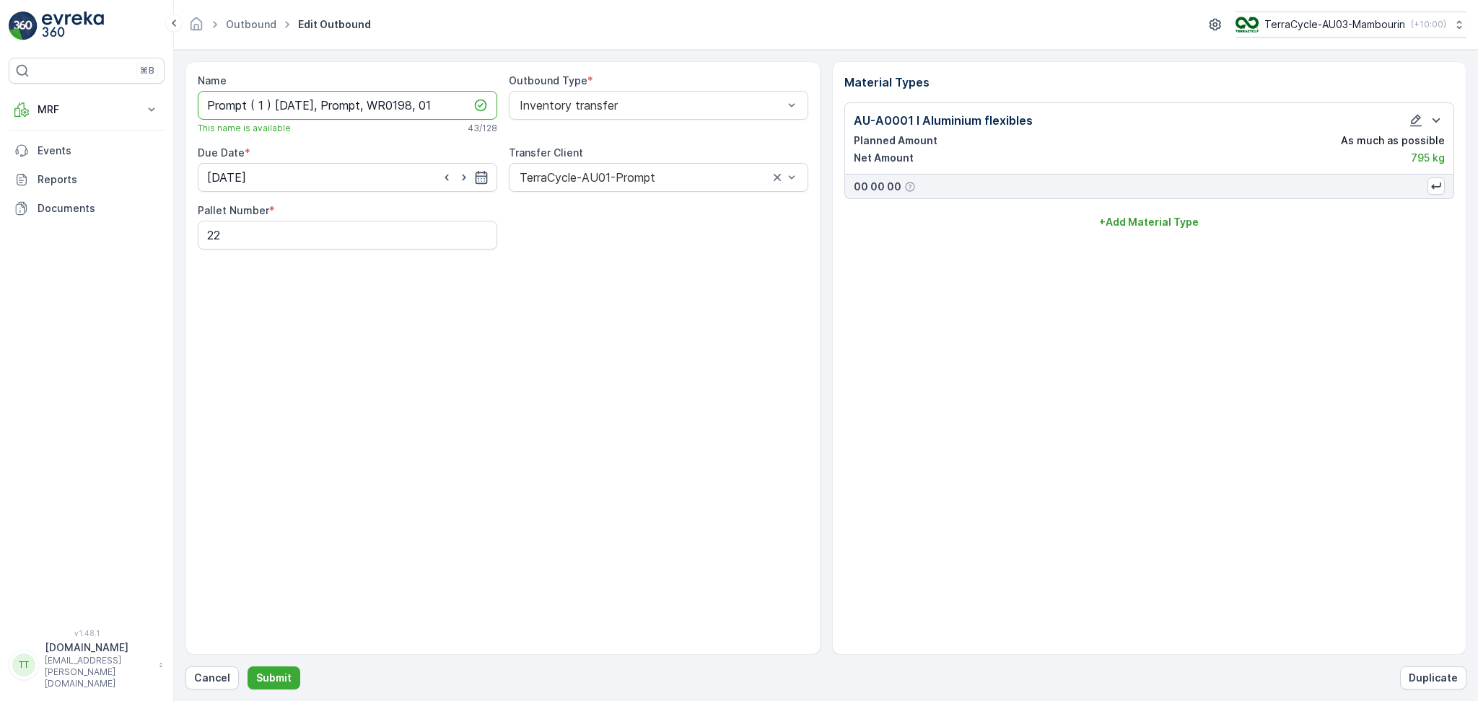
drag, startPoint x: 462, startPoint y: 107, endPoint x: 276, endPoint y: 118, distance: 186.5
click at [276, 118] on input "Prompt ( 1 ) [DATE], Prompt, WR0198, 01" at bounding box center [347, 105] width 299 height 29
click at [269, 108] on input "Prom21/08/2025, Prompt, WR0198, 01pt ( 1 )" at bounding box center [347, 105] width 299 height 29
click at [268, 107] on input "Prompt ( 1 ) [DATE], Prompt, WR0198, 01" at bounding box center [347, 105] width 299 height 29
drag, startPoint x: 274, startPoint y: 105, endPoint x: 180, endPoint y: 107, distance: 94.5
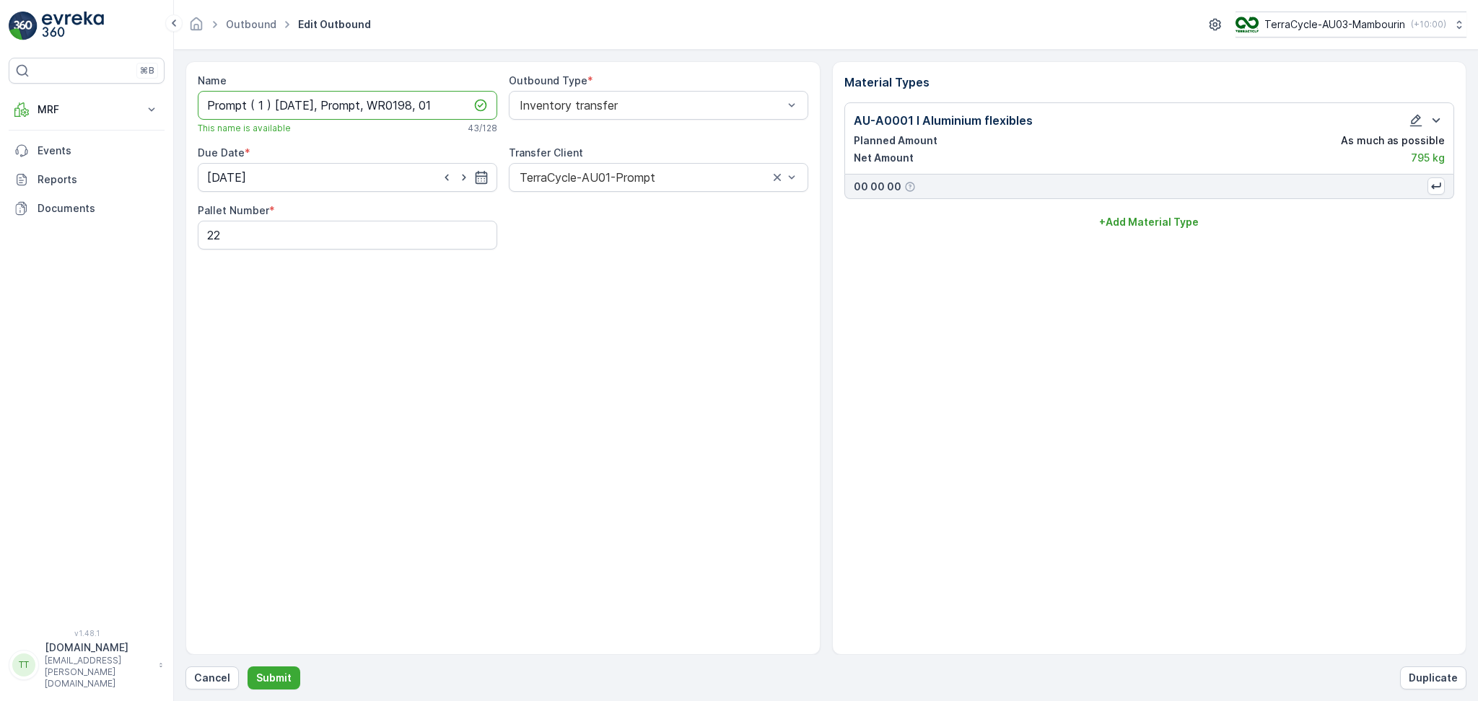
click at [181, 107] on form "Name Prompt ( 1 ) [DATE], Prompt, WR0198, 01 This name is available 43 / 128 Ou…" at bounding box center [826, 376] width 1304 height 652
drag, startPoint x: 408, startPoint y: 107, endPoint x: 0, endPoint y: 107, distance: 407.7
click at [0, 107] on div "⌘B MRF Insights TerraCycle Inbound Pallet Process Outbound Envanter Materials A…" at bounding box center [739, 350] width 1478 height 701
type input "[DATE], Prompt, WR0198, 01"
click at [372, 310] on div "Name [DATE], Prompt, WR0198, 01 This name is available 30 / 128 Outbound Type *…" at bounding box center [502, 358] width 635 height 594
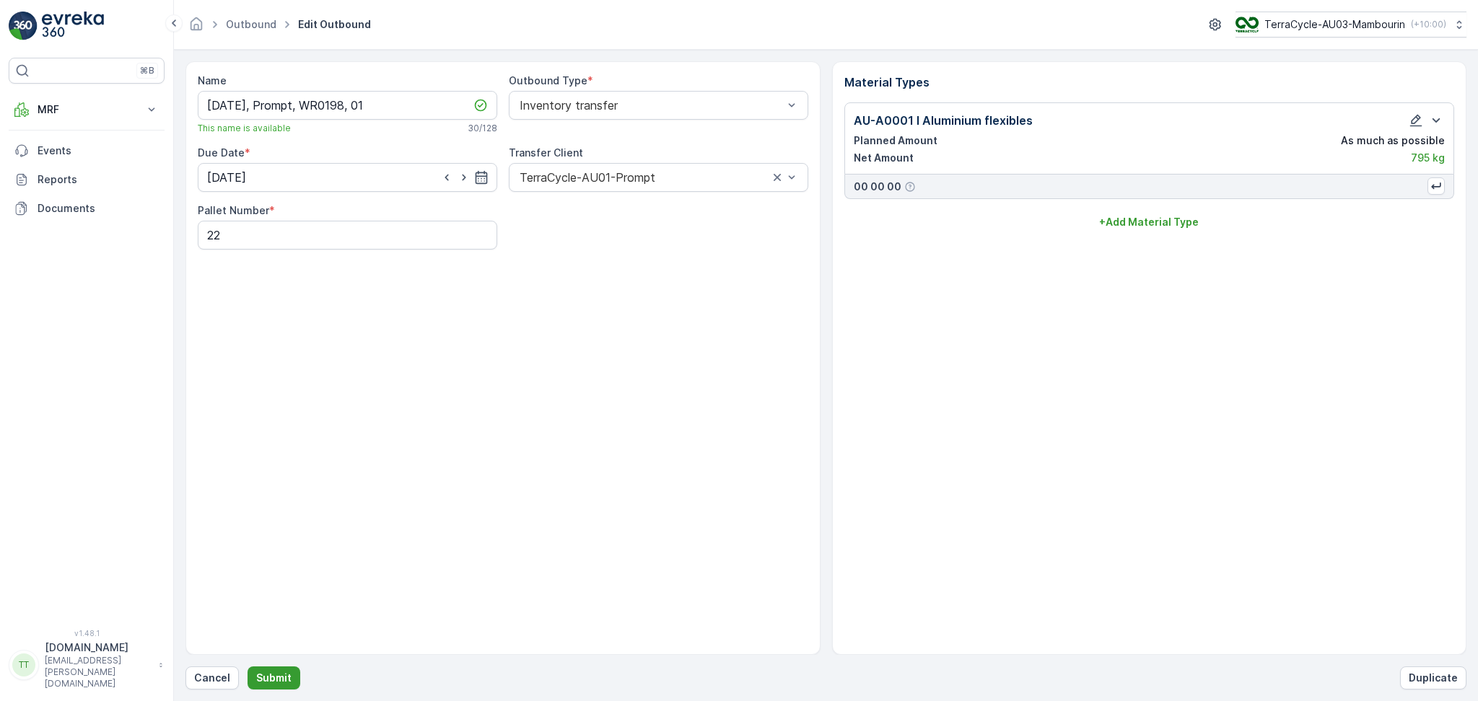
click at [270, 673] on p "Submit" at bounding box center [273, 678] width 35 height 14
